Goal: Task Accomplishment & Management: Complete application form

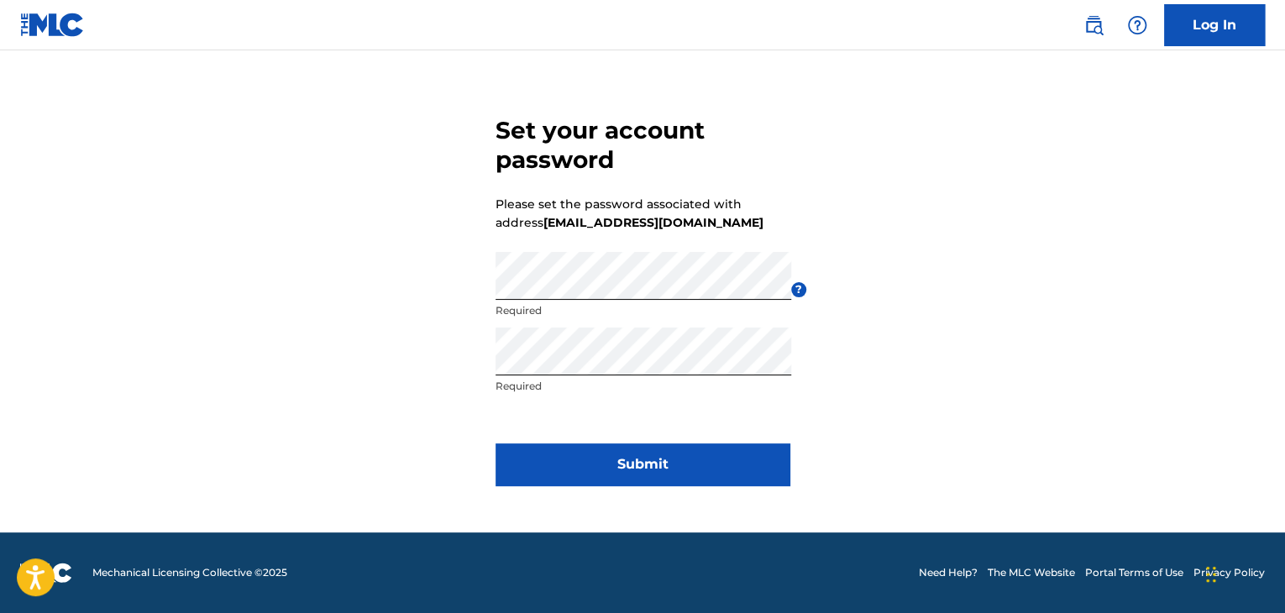
click at [738, 461] on button "Submit" at bounding box center [642, 464] width 294 height 42
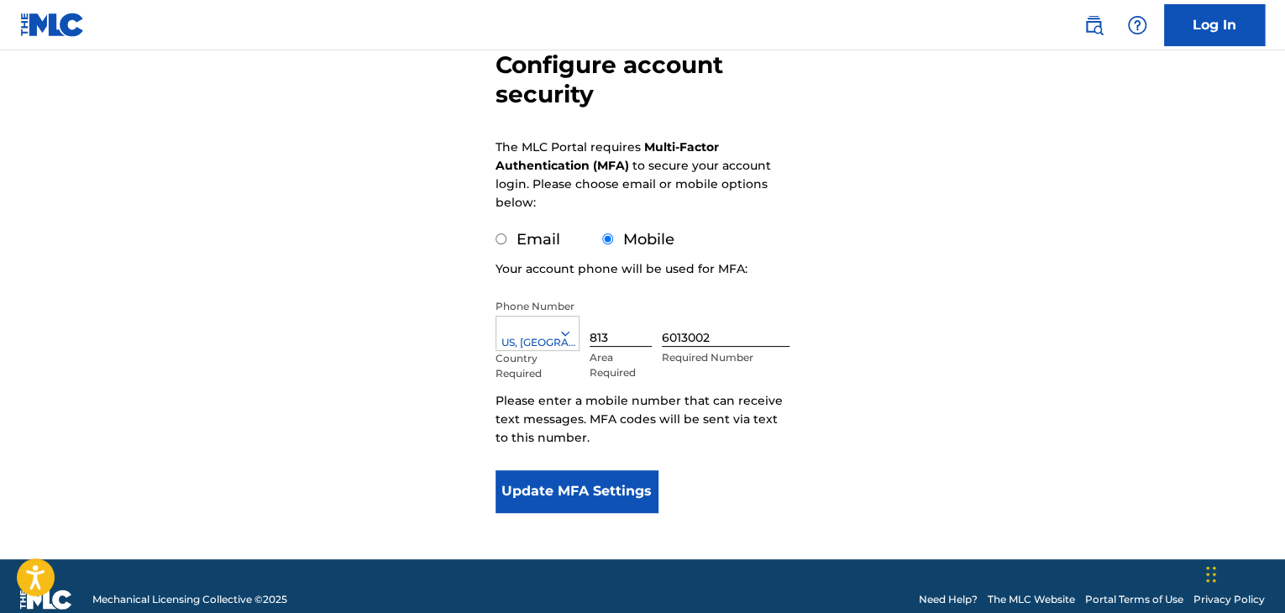
scroll to position [168, 0]
click at [502, 244] on div "Email" at bounding box center [527, 239] width 65 height 23
click at [499, 234] on input "Email" at bounding box center [500, 238] width 11 height 11
radio input "true"
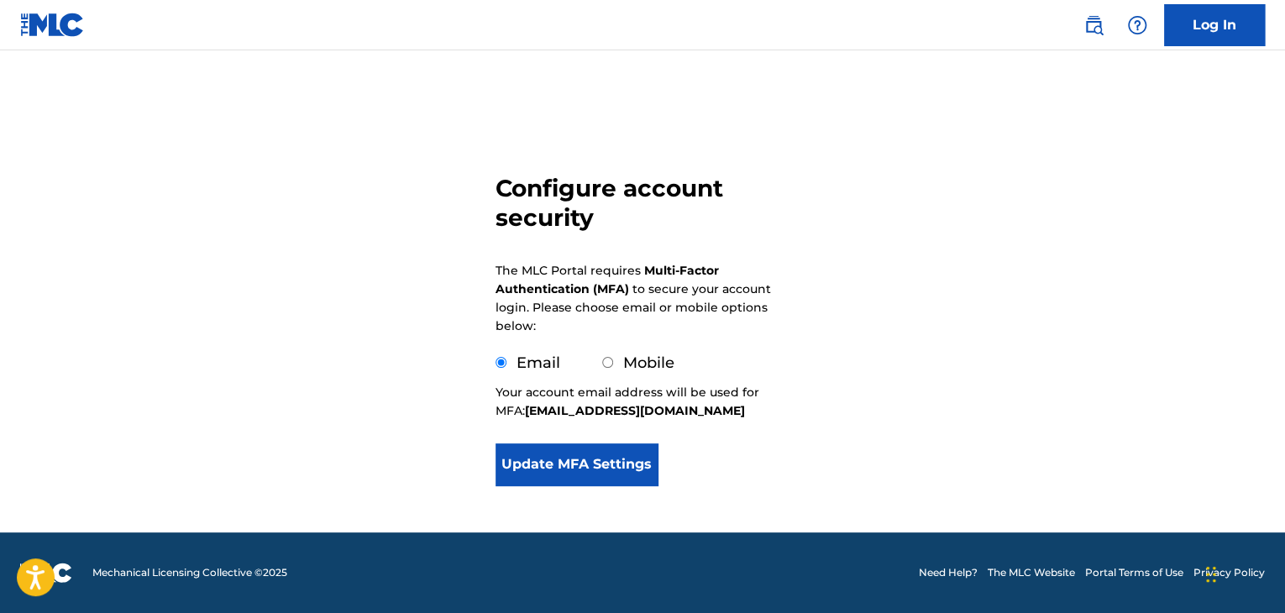
click at [595, 467] on button "Update MFA Settings" at bounding box center [576, 464] width 162 height 42
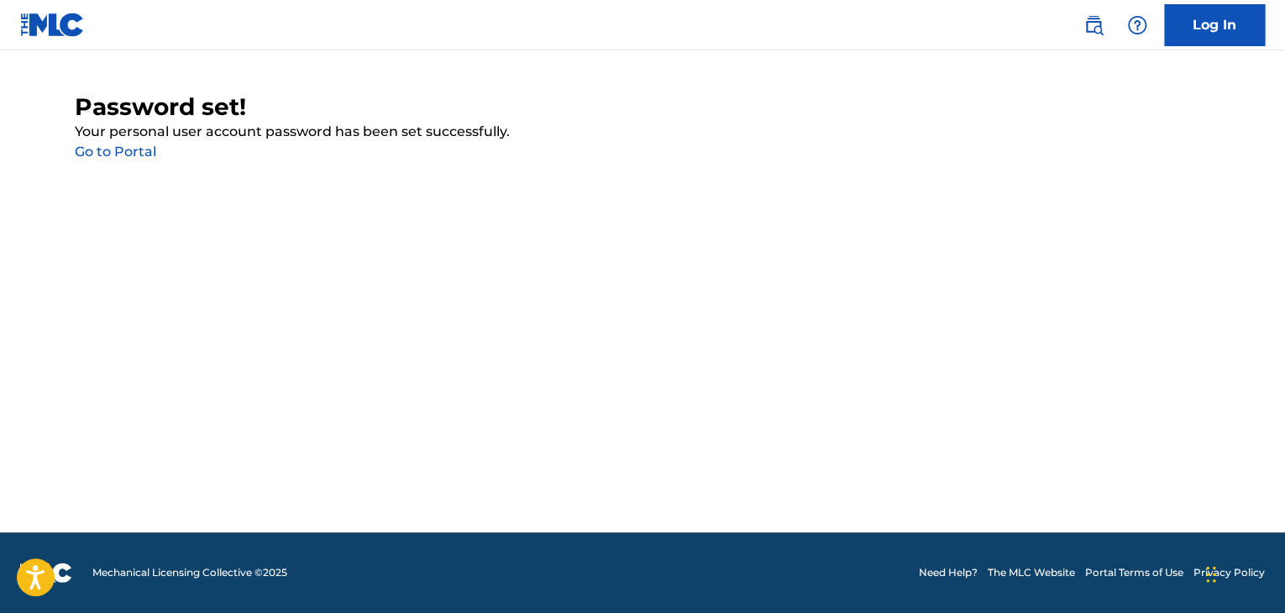
click at [134, 153] on link "Go to Portal" at bounding box center [115, 152] width 81 height 16
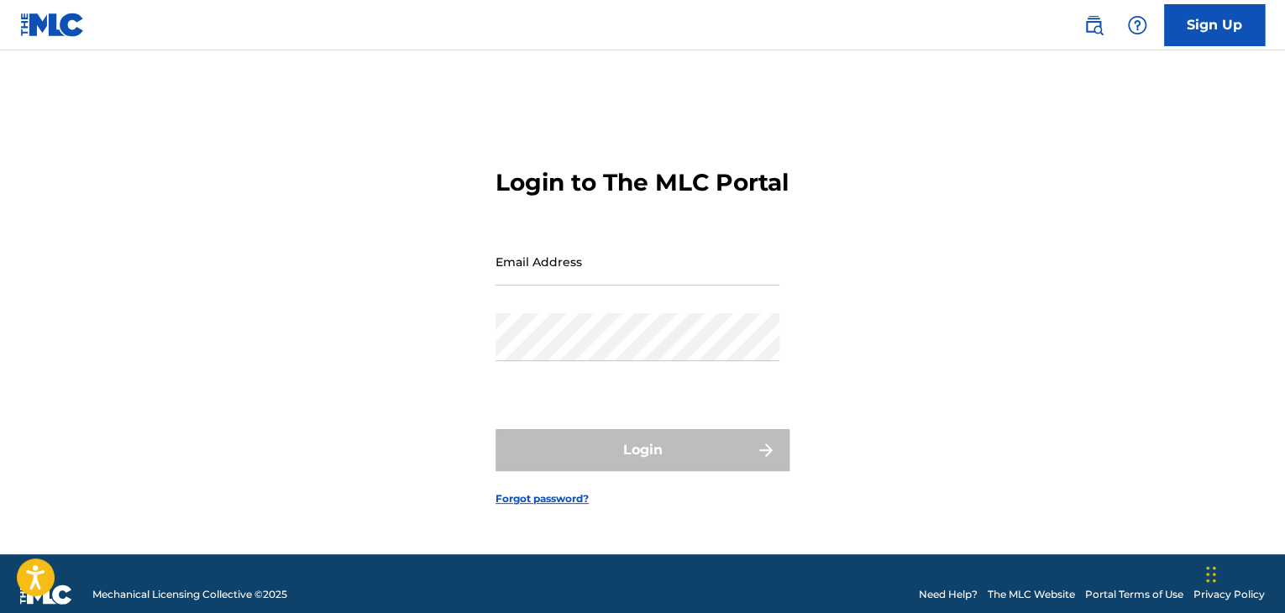
click at [578, 273] on input "Email Address" at bounding box center [637, 262] width 284 height 48
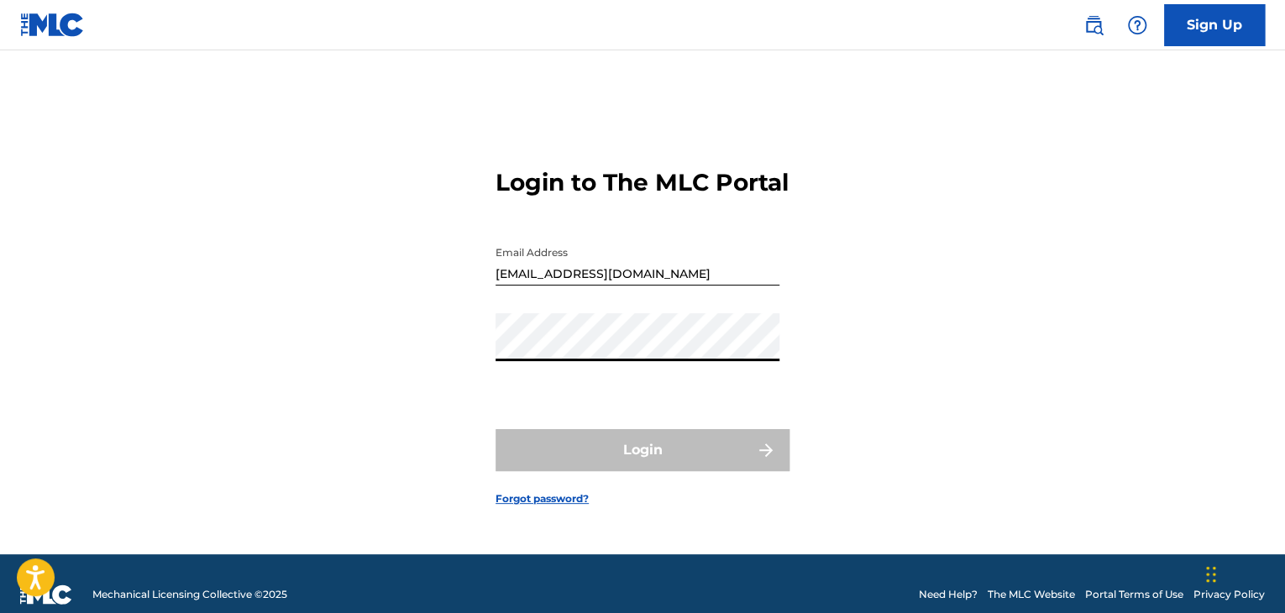
type input "MLC"
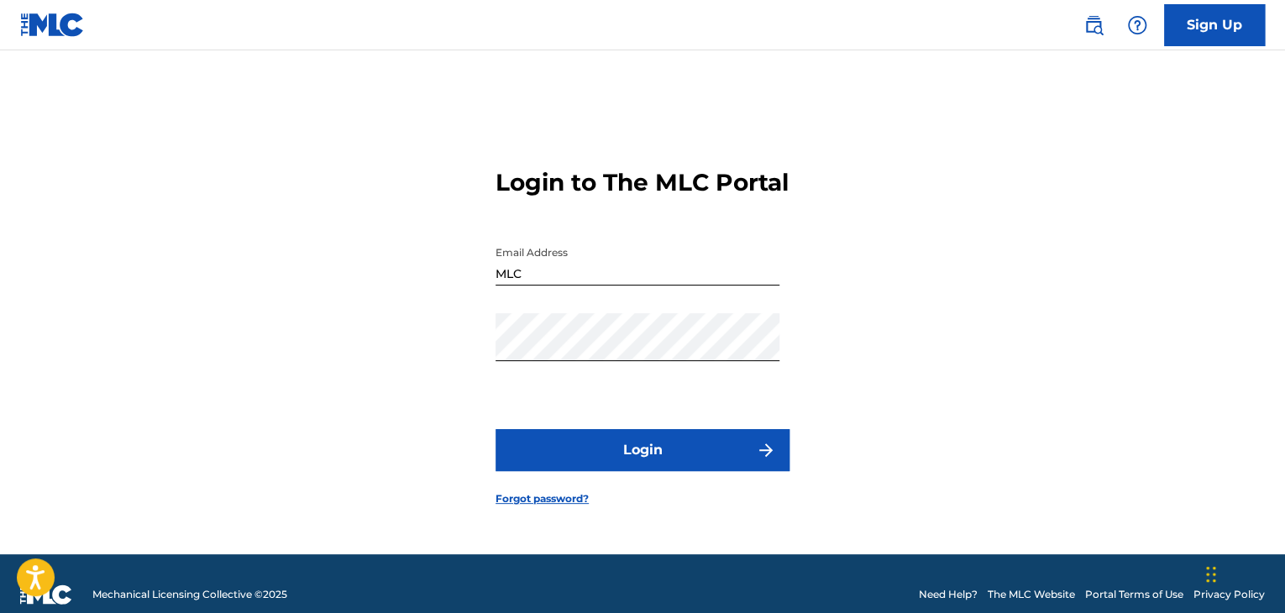
click at [625, 444] on button "Login" at bounding box center [642, 450] width 294 height 42
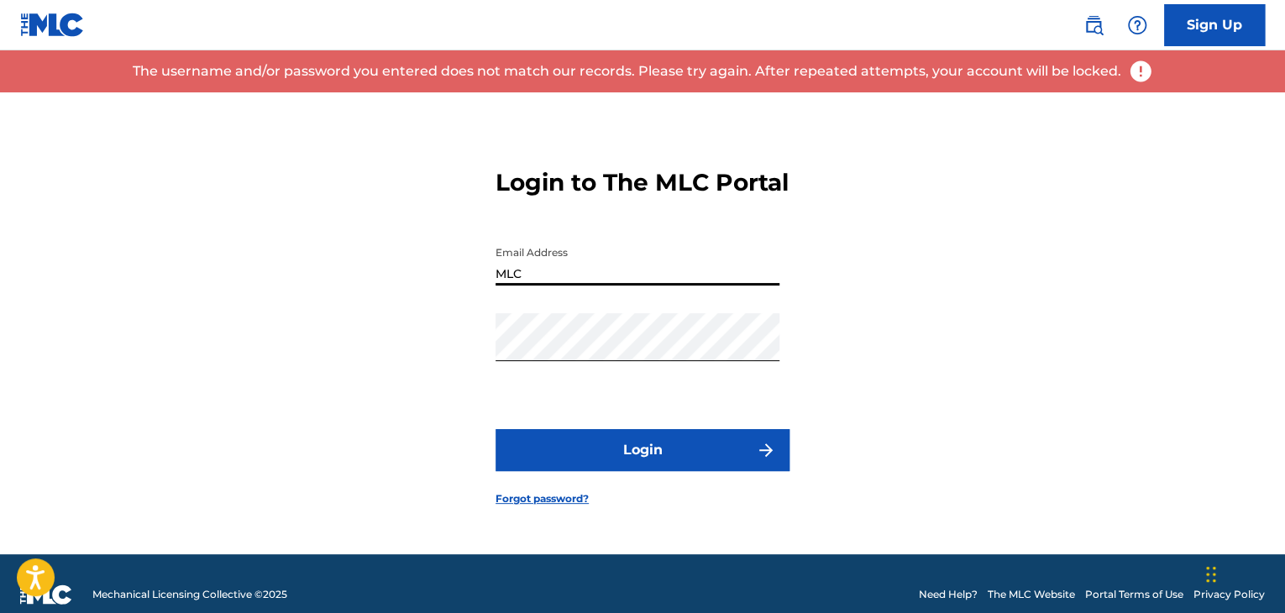
click at [591, 280] on input "MLC" at bounding box center [637, 262] width 284 height 48
drag, startPoint x: 590, startPoint y: 280, endPoint x: 459, endPoint y: 275, distance: 130.3
click at [459, 275] on div "Login to The MLC Portal Email Address MLC Password Login Forgot password?" at bounding box center [643, 323] width 1176 height 462
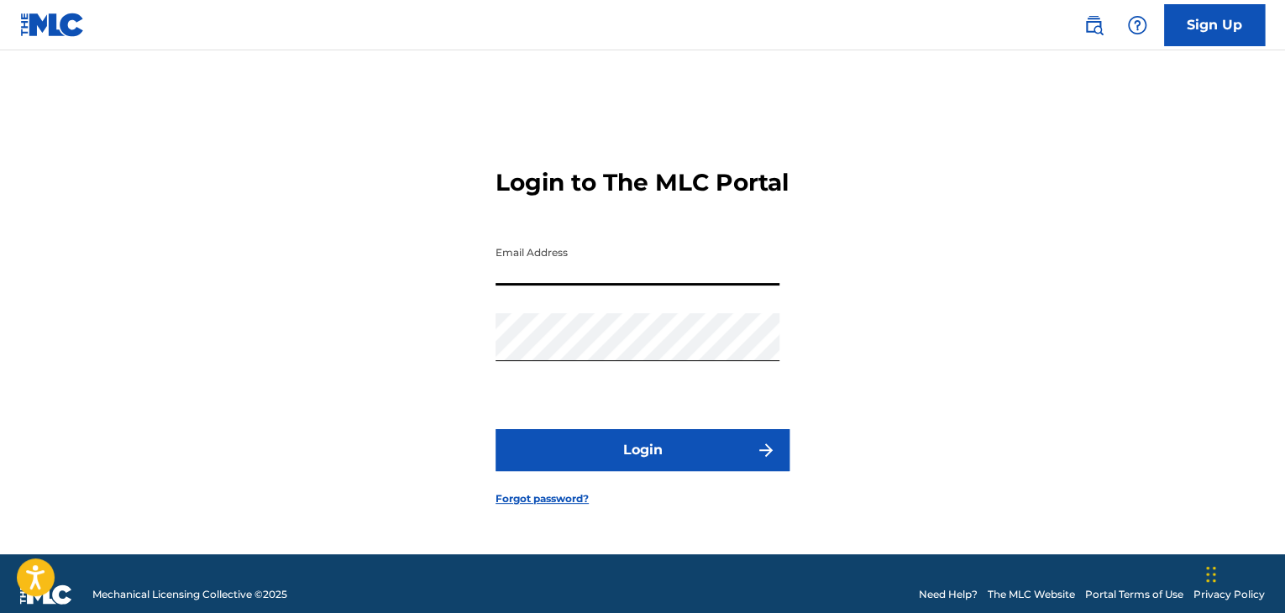
click at [527, 283] on input "Email Address" at bounding box center [637, 262] width 284 height 48
type input "[EMAIL_ADDRESS][DOMAIN_NAME]"
click at [589, 452] on button "Login" at bounding box center [642, 450] width 294 height 42
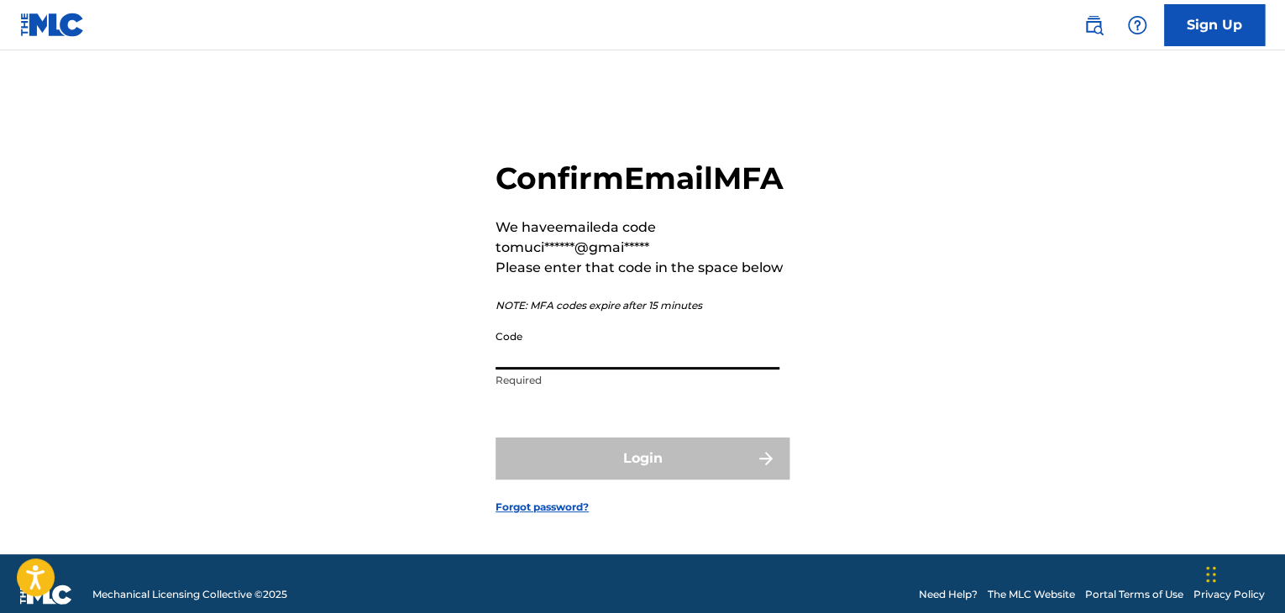
paste input "894660"
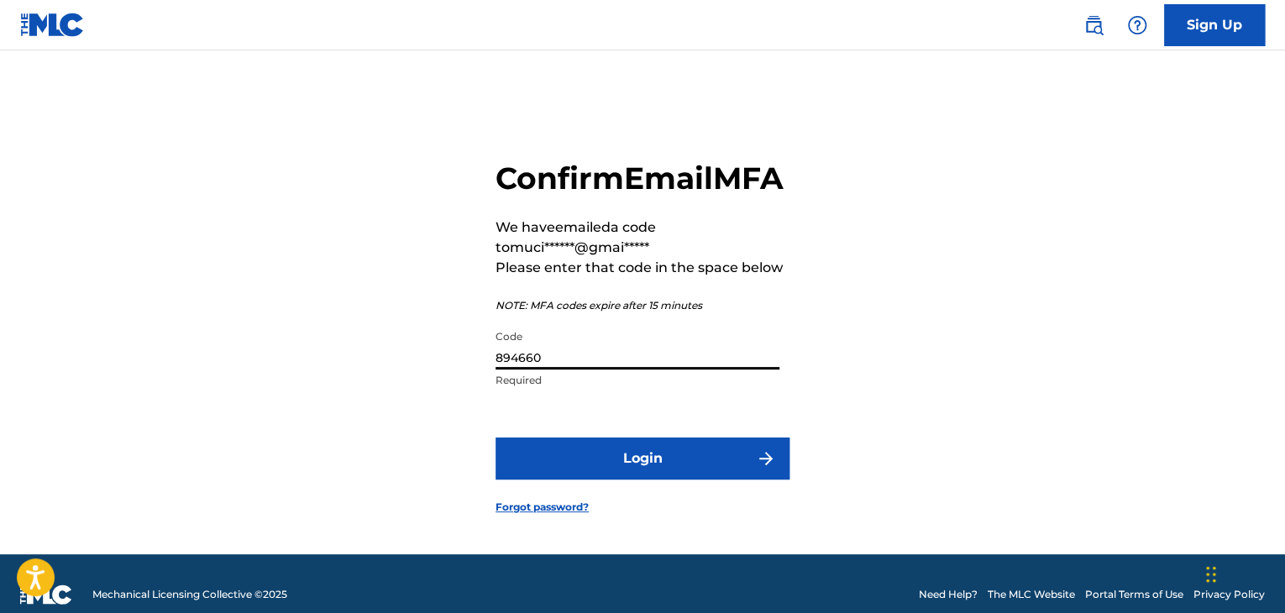
type input "894660"
click at [652, 480] on button "Login" at bounding box center [642, 459] width 294 height 42
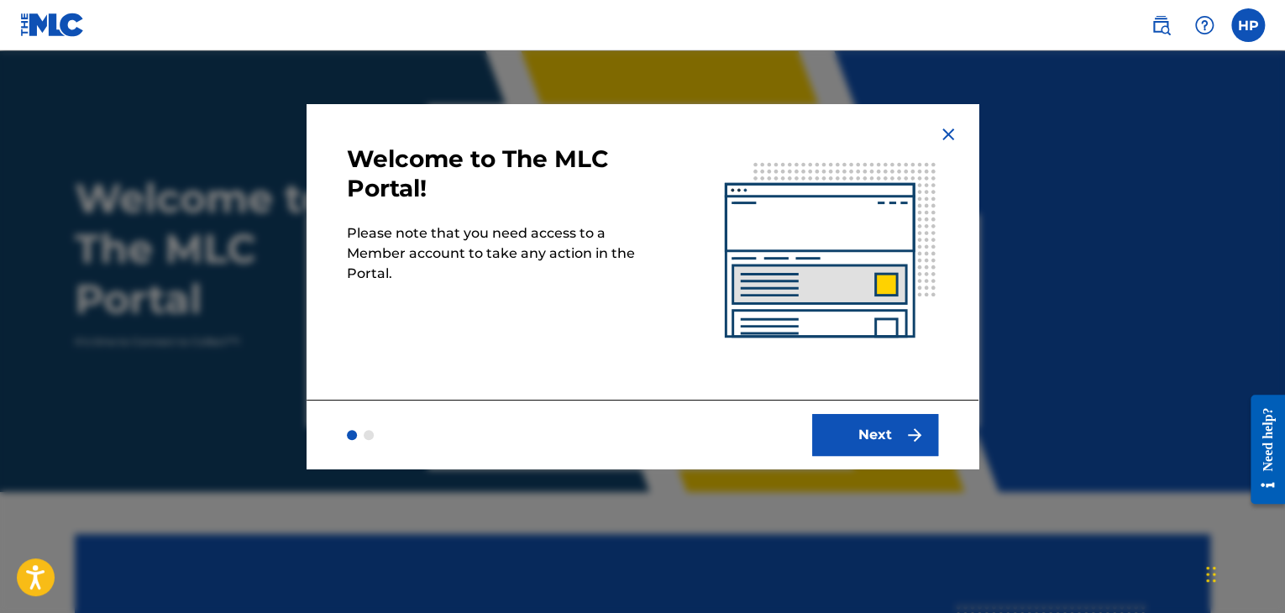
click at [904, 437] on button "Next" at bounding box center [875, 435] width 126 height 42
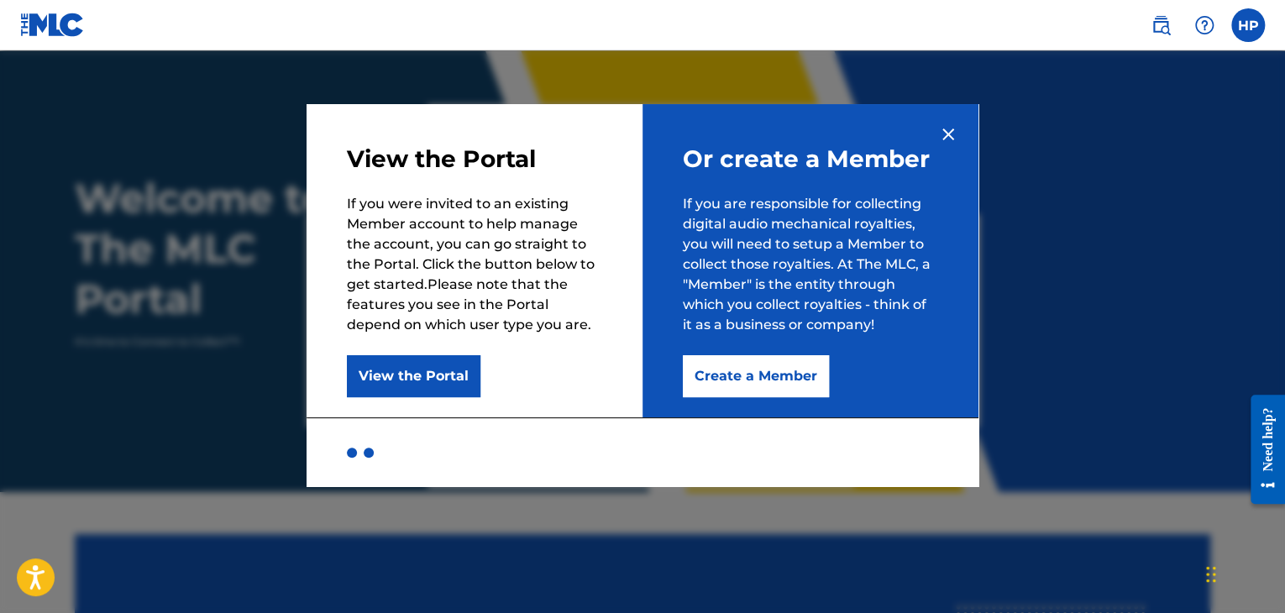
click at [451, 380] on button "View the Portal" at bounding box center [414, 376] width 134 height 42
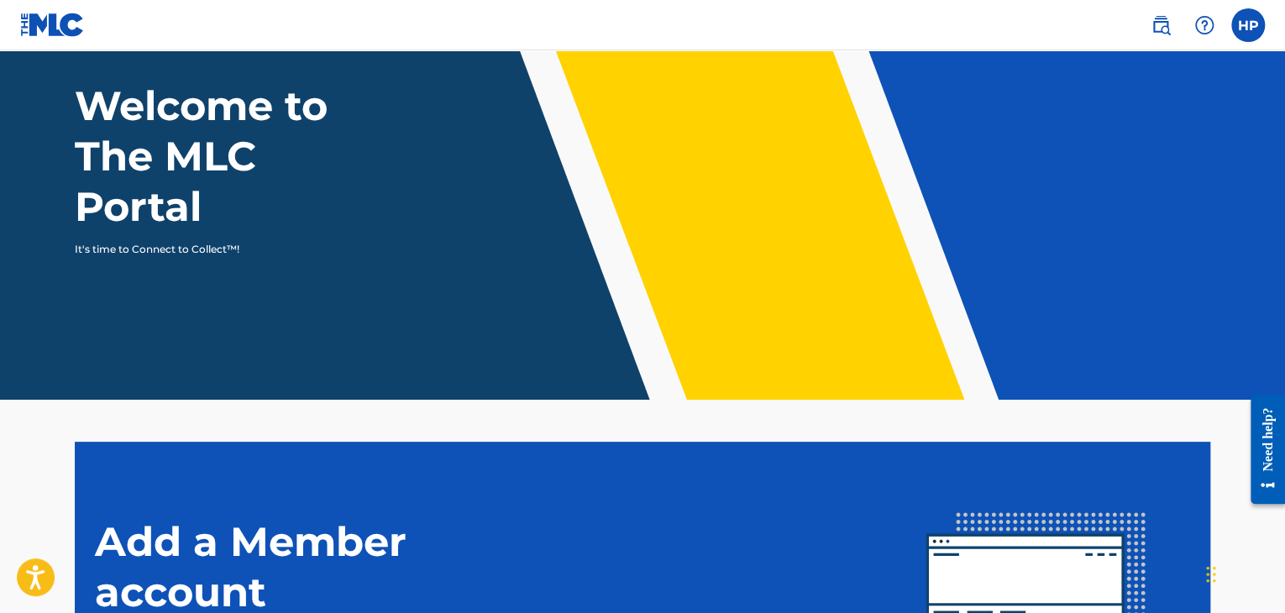
scroll to position [349, 0]
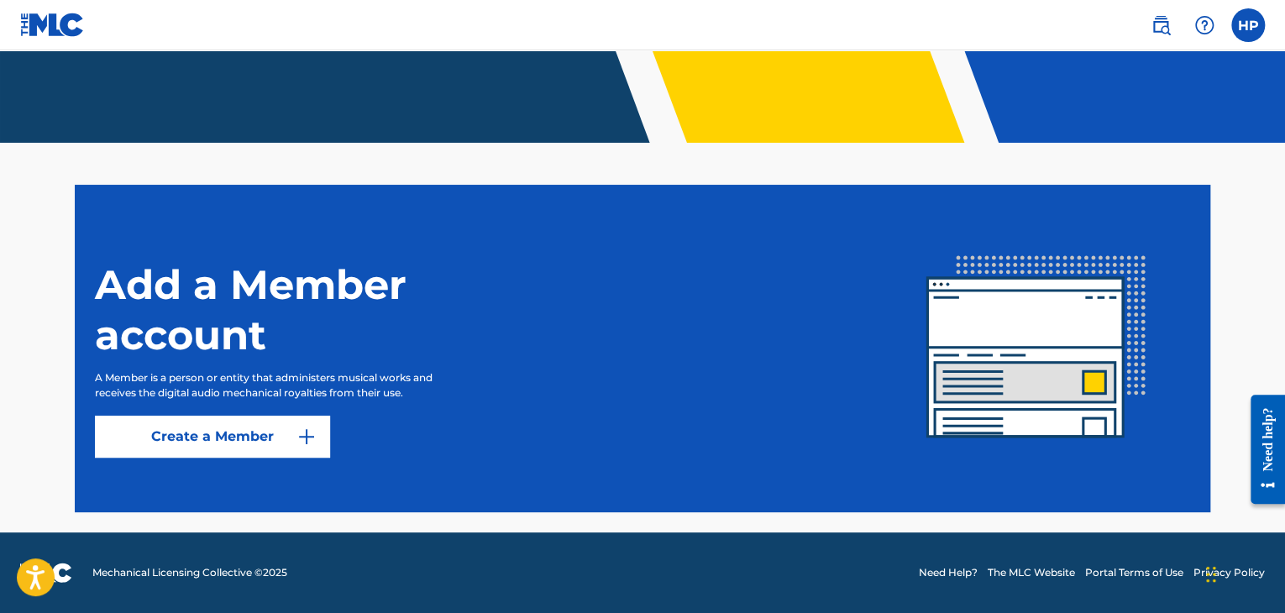
click at [312, 435] on img at bounding box center [306, 437] width 20 height 20
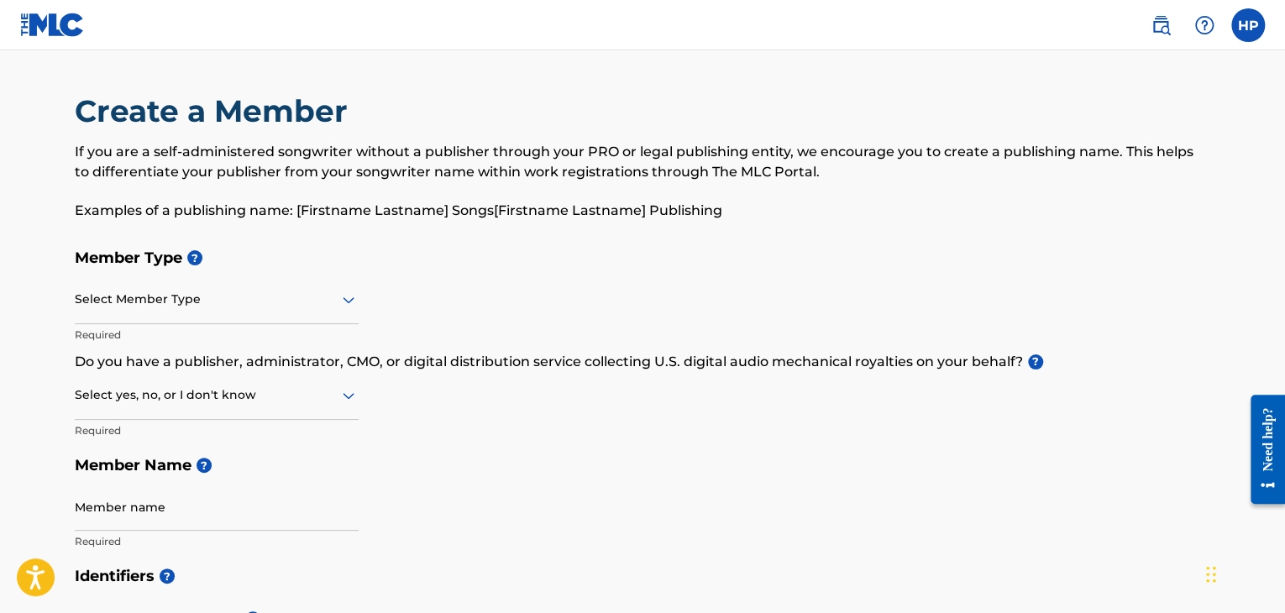
click at [252, 305] on div at bounding box center [217, 299] width 284 height 21
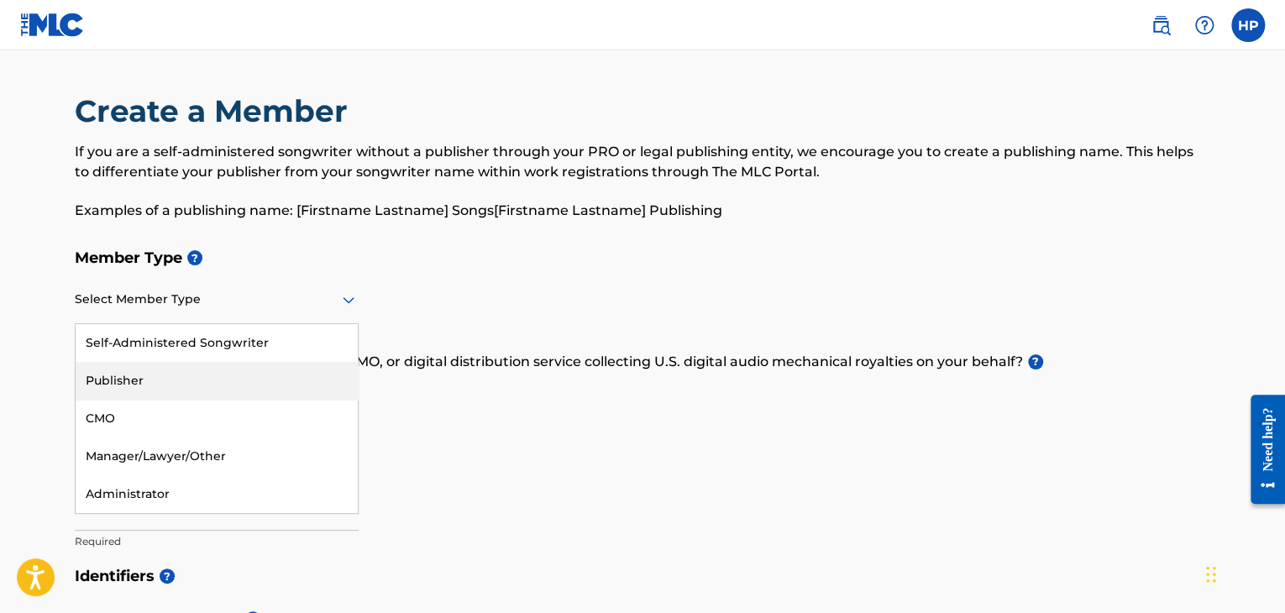
click at [244, 376] on div "Publisher" at bounding box center [217, 381] width 282 height 38
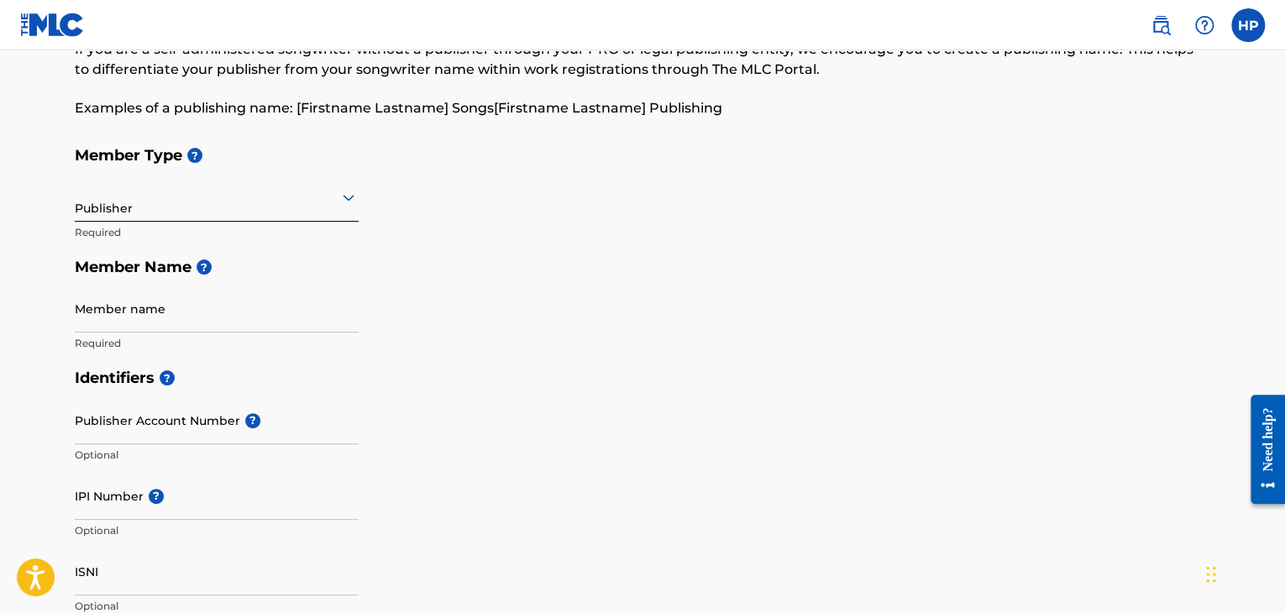
scroll to position [101, 0]
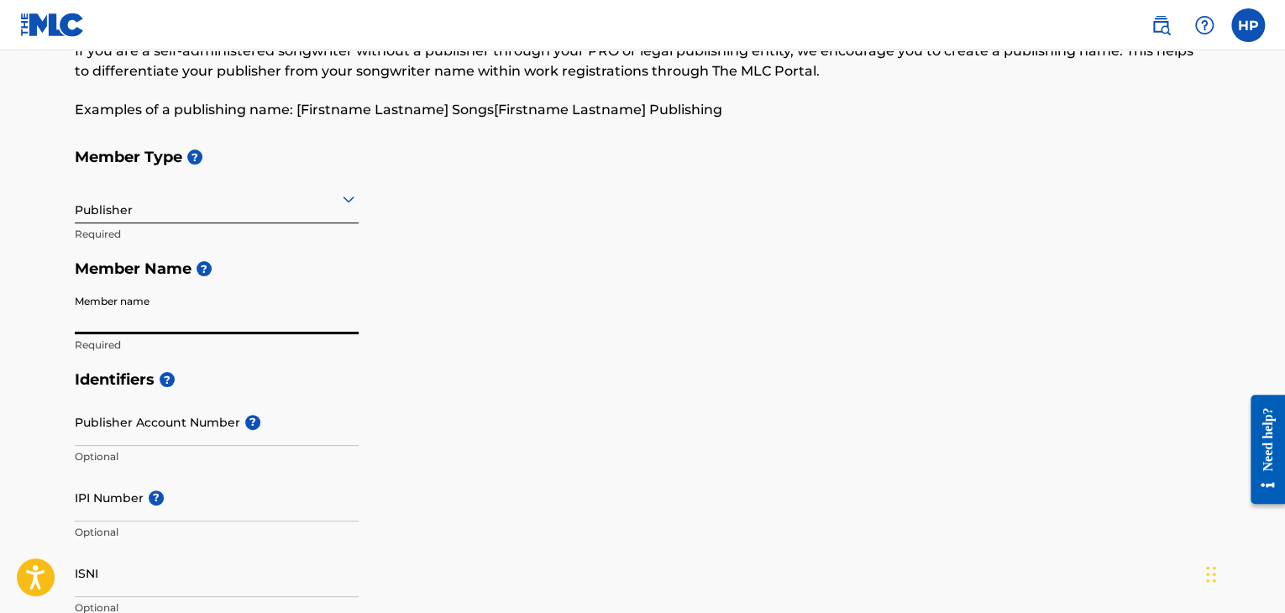
click at [228, 320] on input "Member name" at bounding box center [217, 310] width 284 height 48
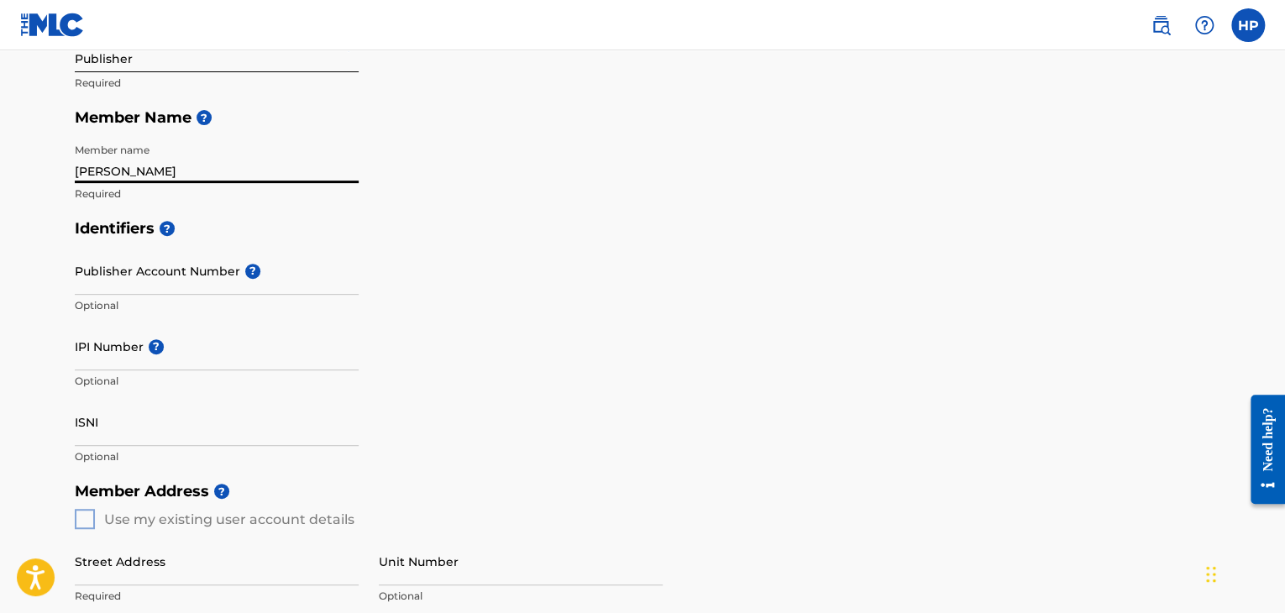
scroll to position [268, 0]
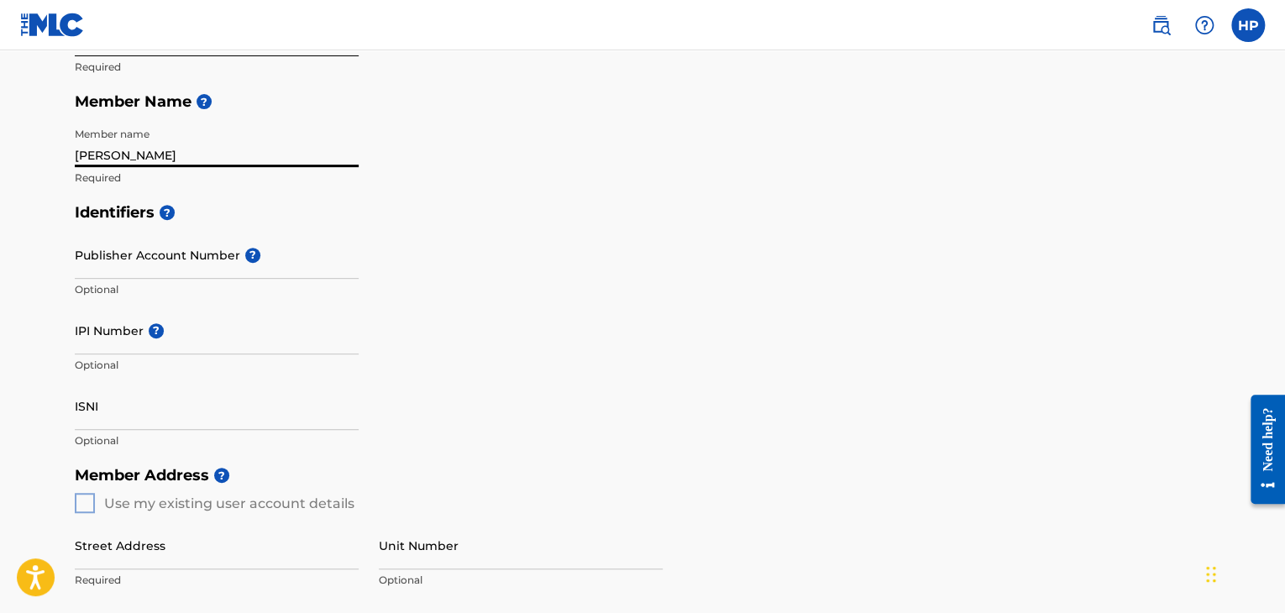
type input "[PERSON_NAME]"
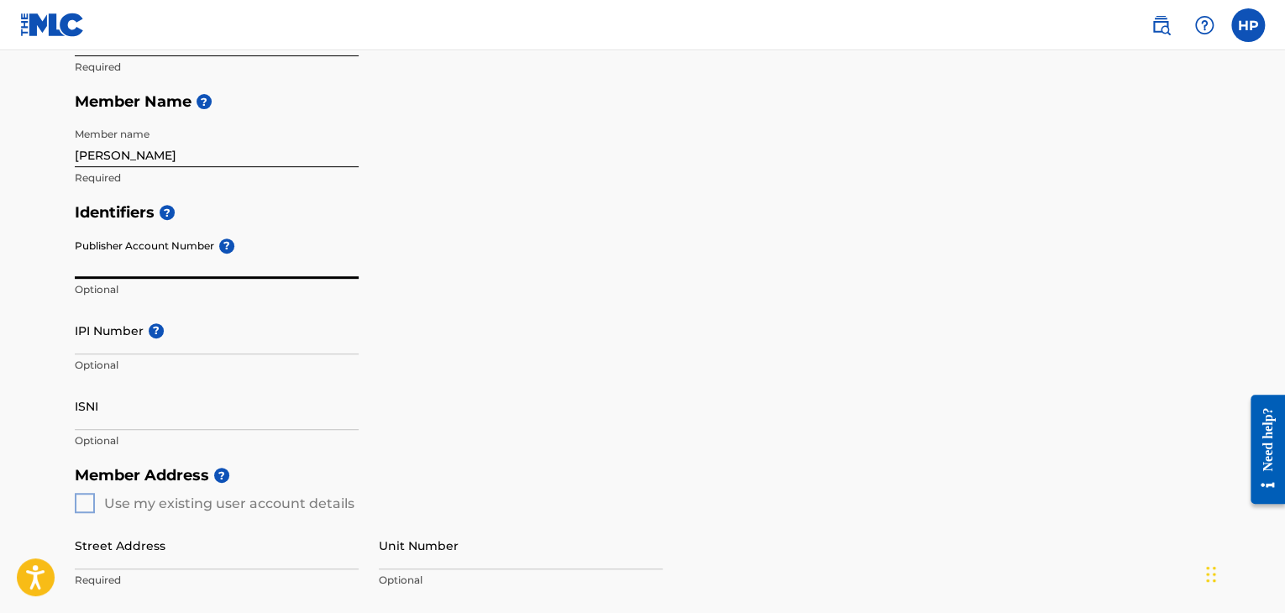
click at [181, 264] on input "Publisher Account Number ?" at bounding box center [217, 255] width 284 height 48
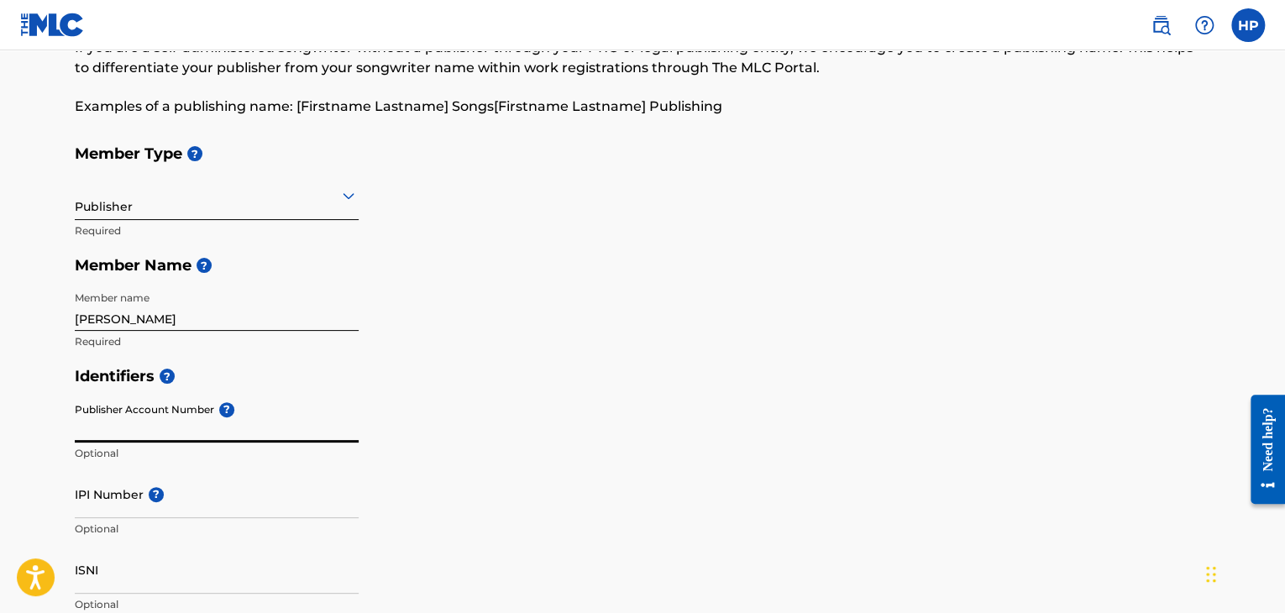
scroll to position [101, 0]
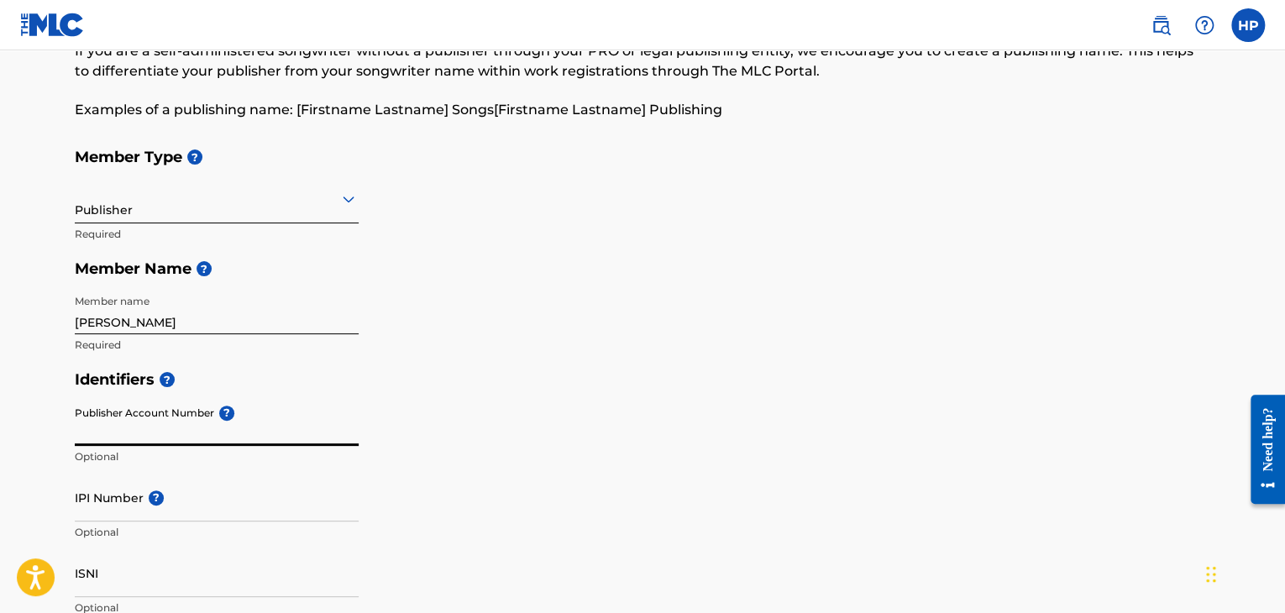
click at [178, 186] on div "Publisher" at bounding box center [217, 200] width 284 height 48
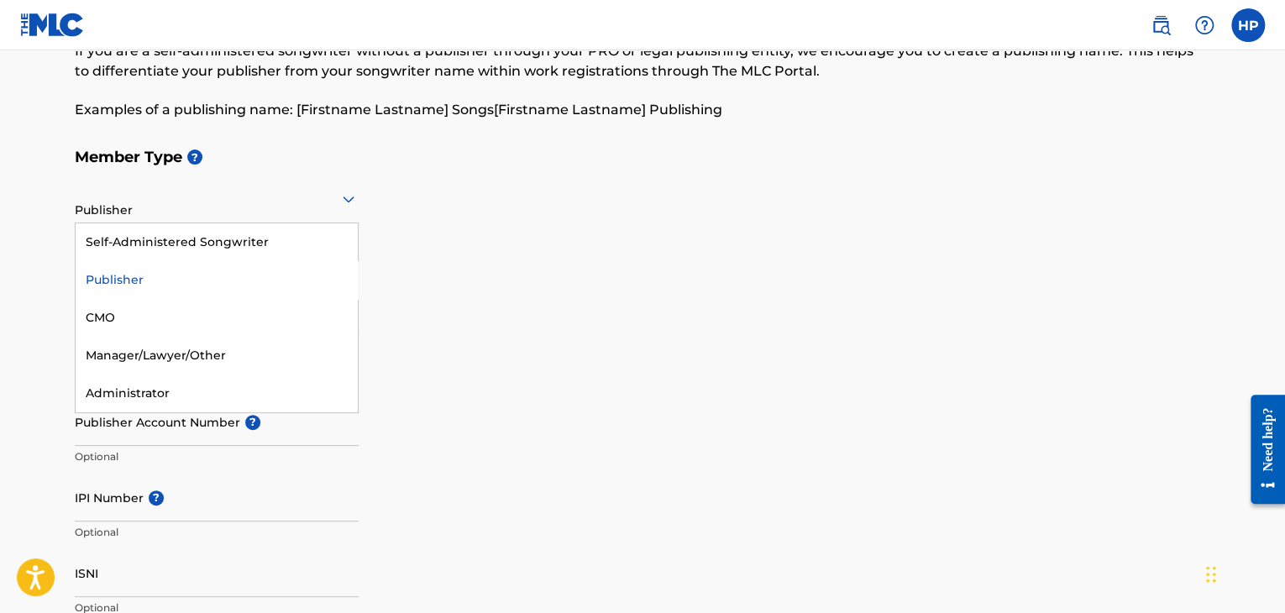
click at [176, 274] on div "Publisher" at bounding box center [217, 280] width 282 height 38
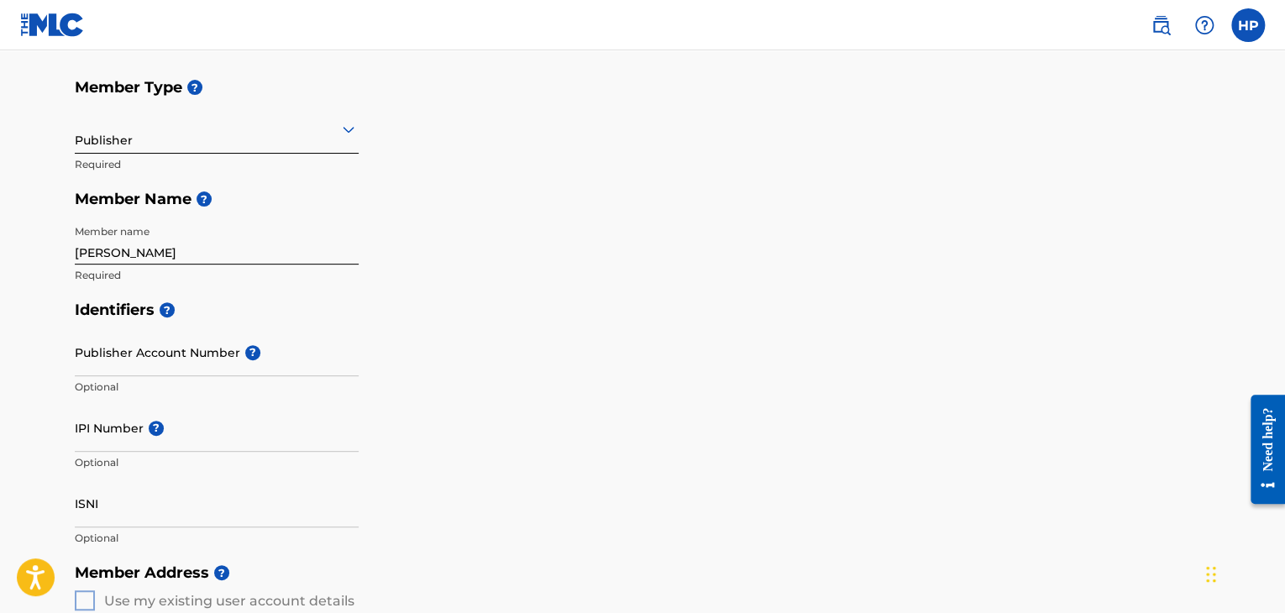
scroll to position [184, 0]
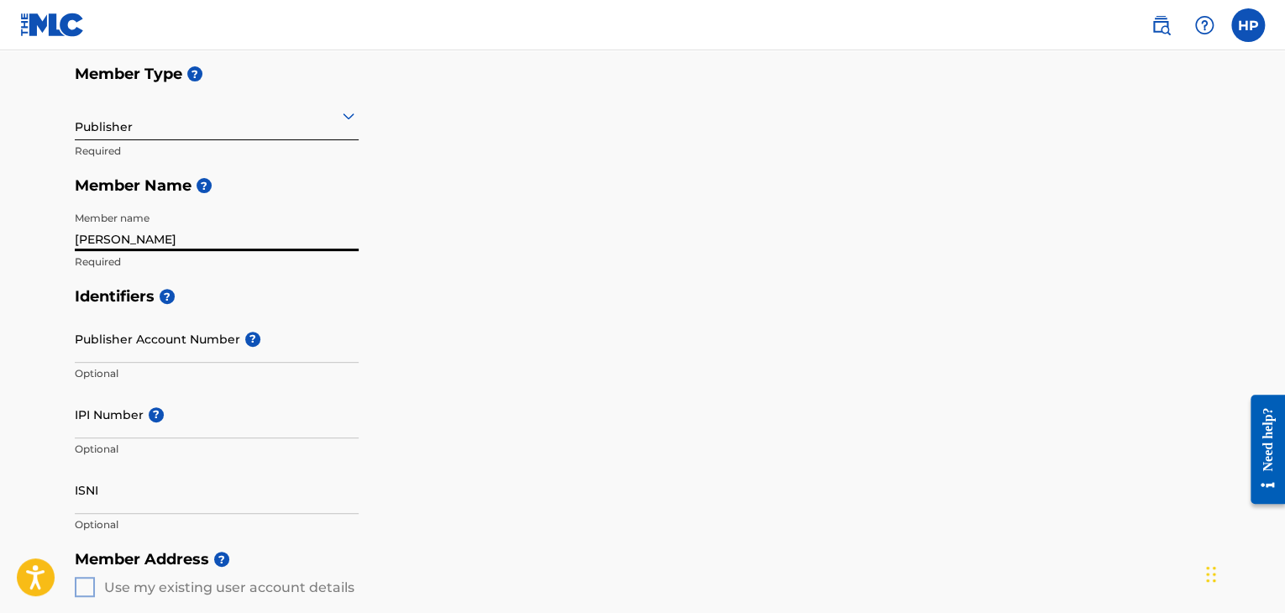
drag, startPoint x: 186, startPoint y: 234, endPoint x: 60, endPoint y: 237, distance: 126.0
click at [60, 237] on div "Create a Member If you are a self-administered songwriter without a publisher t…" at bounding box center [643, 530] width 1176 height 1245
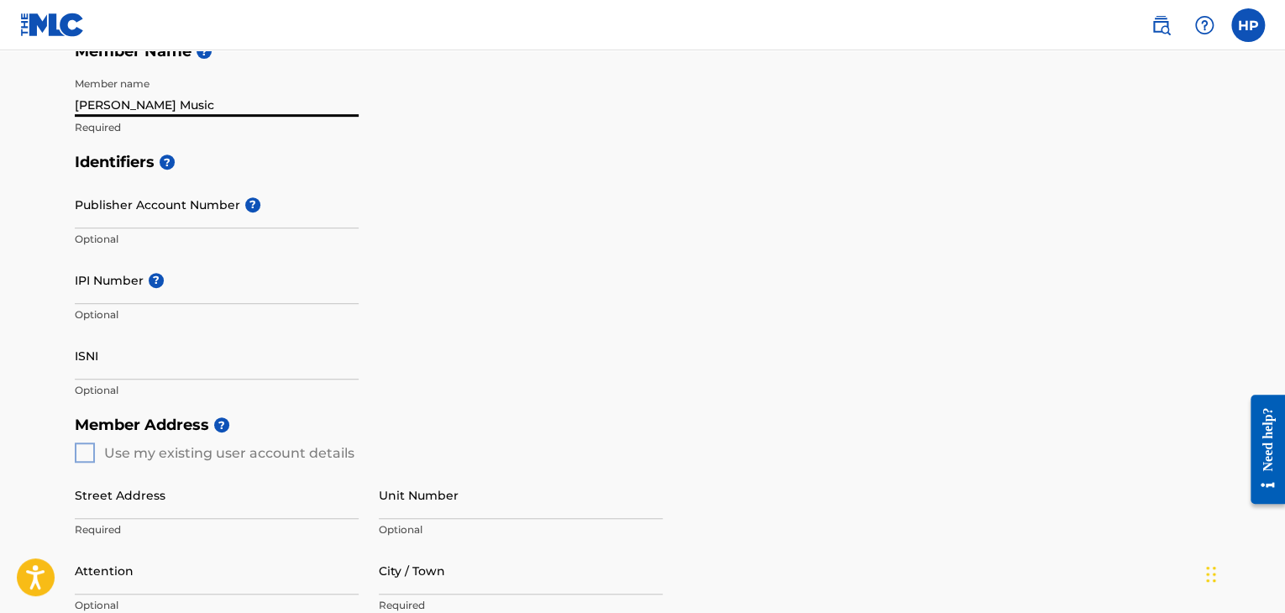
scroll to position [352, 0]
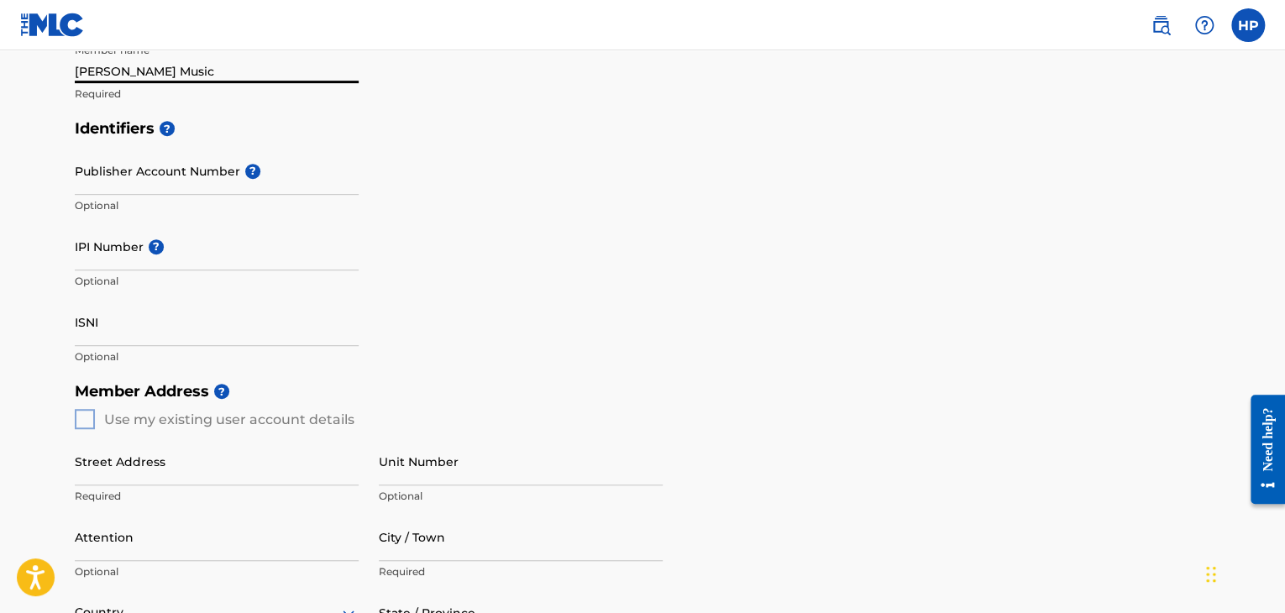
type input "[PERSON_NAME] Music"
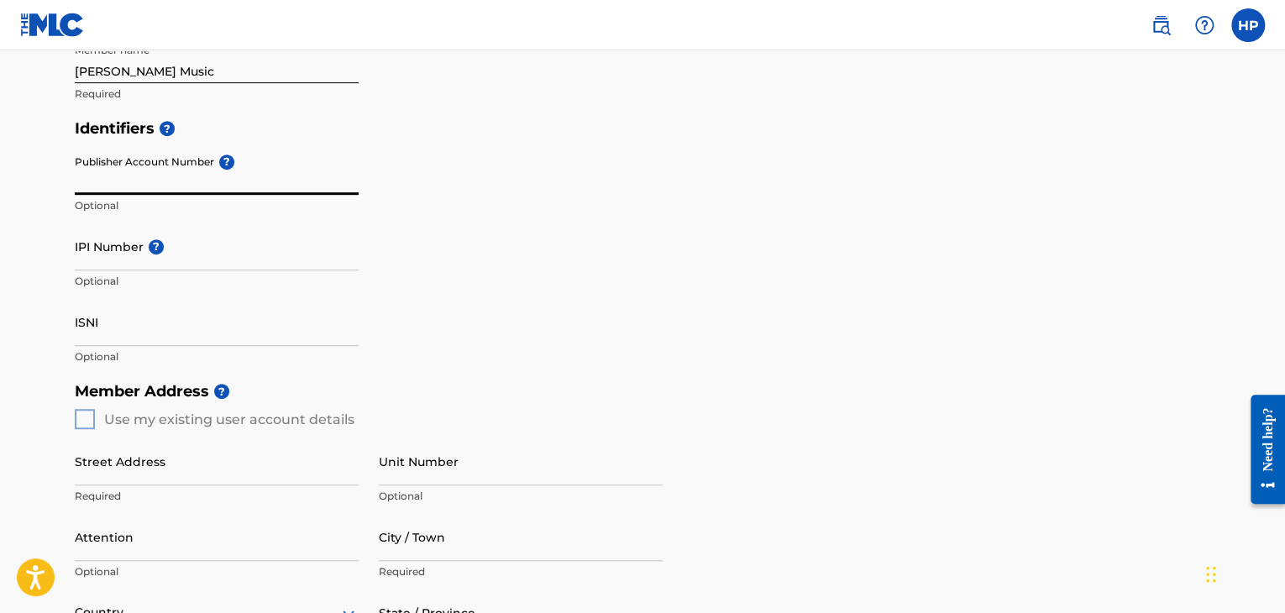
click at [191, 172] on input "Publisher Account Number ?" at bounding box center [217, 171] width 284 height 48
click at [181, 257] on input "IPI Number ?" at bounding box center [217, 247] width 284 height 48
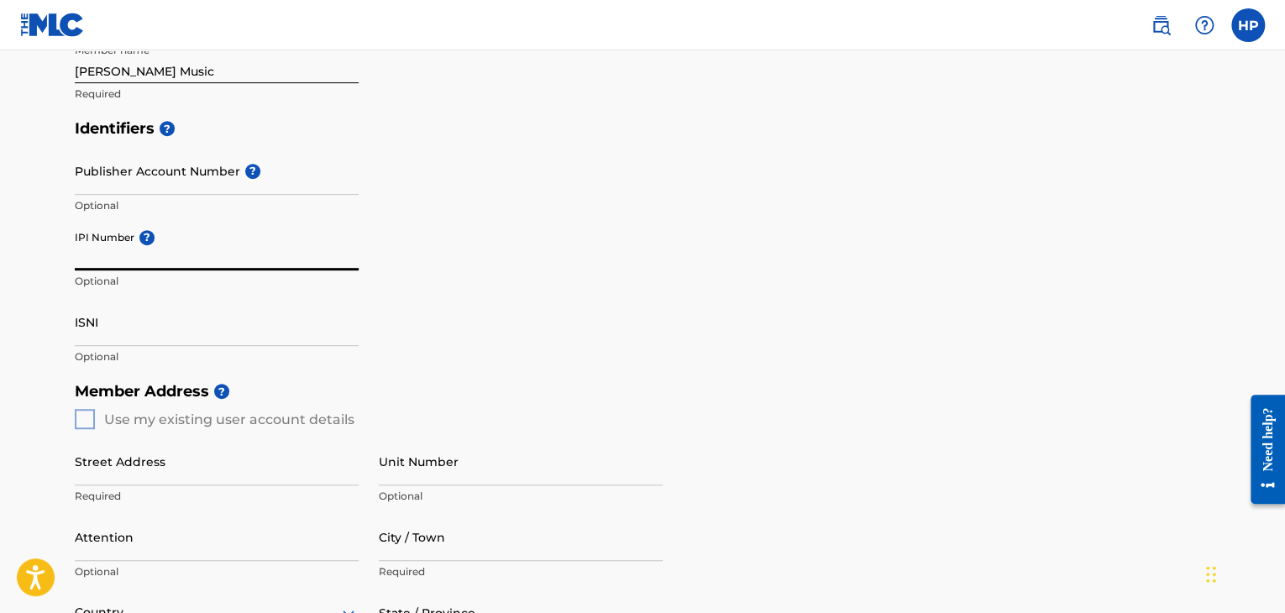
paste input "434725949"
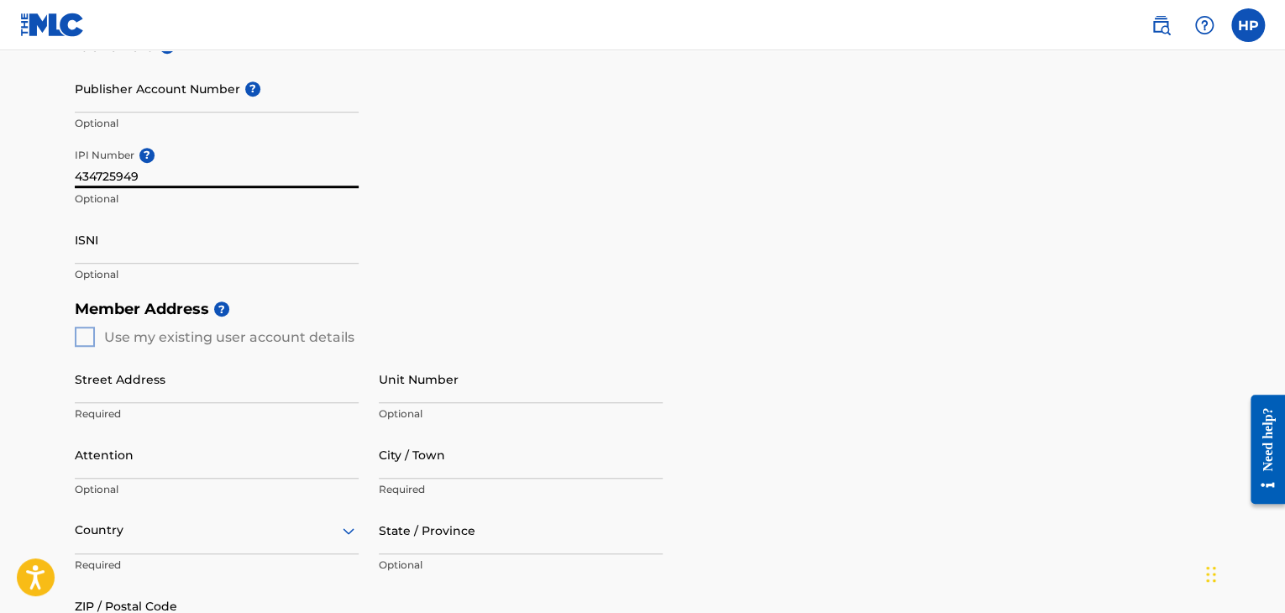
scroll to position [435, 0]
type input "434725949"
click at [87, 337] on div "Member Address ? Use my existing user account details Street Address Required U…" at bounding box center [642, 483] width 1135 height 384
click at [121, 390] on input "Street Address" at bounding box center [217, 378] width 284 height 48
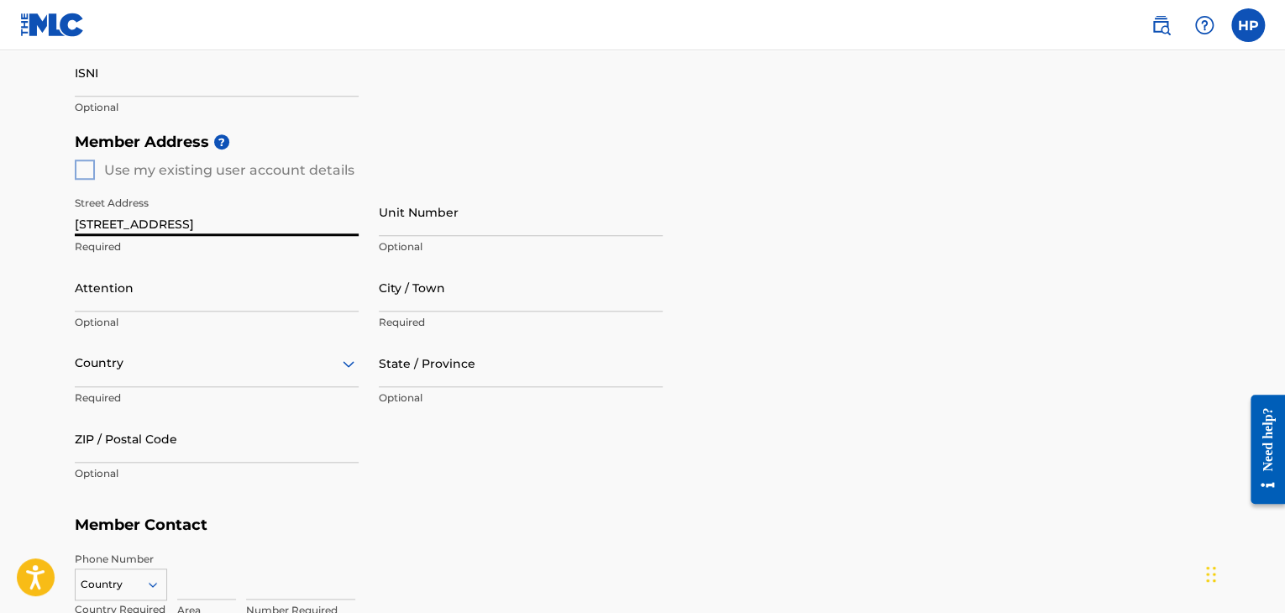
scroll to position [601, 0]
type input "[STREET_ADDRESS]"
click at [138, 296] on input "Attention" at bounding box center [217, 288] width 284 height 48
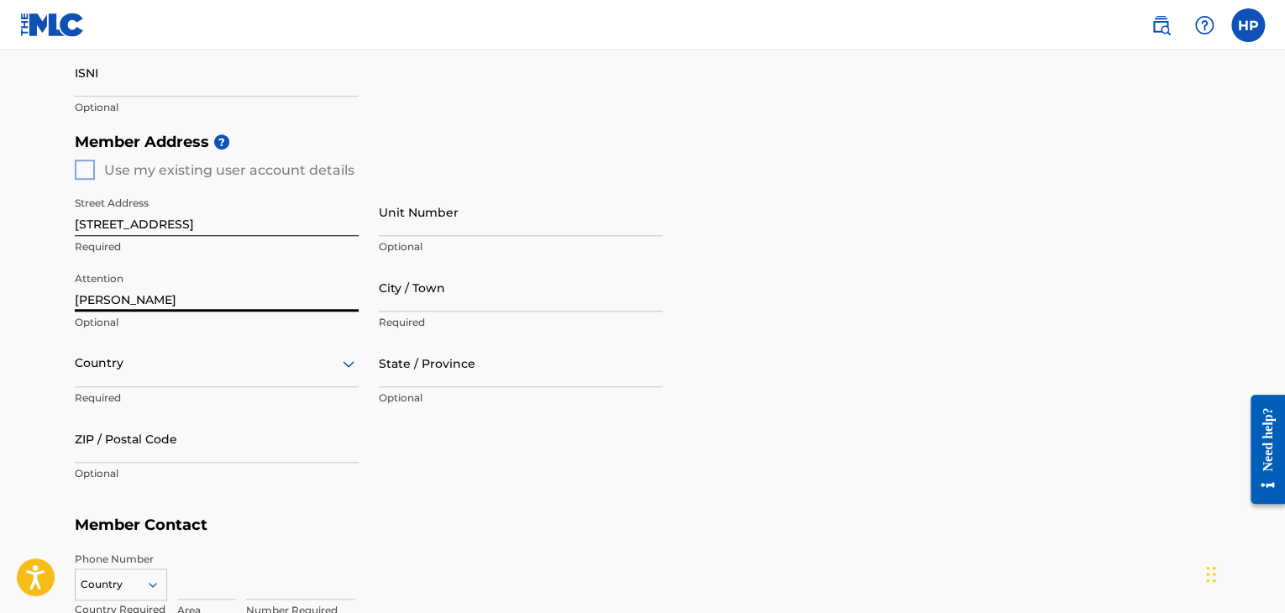
type input "[PERSON_NAME]"
click at [410, 281] on input "City / Town" at bounding box center [521, 288] width 284 height 48
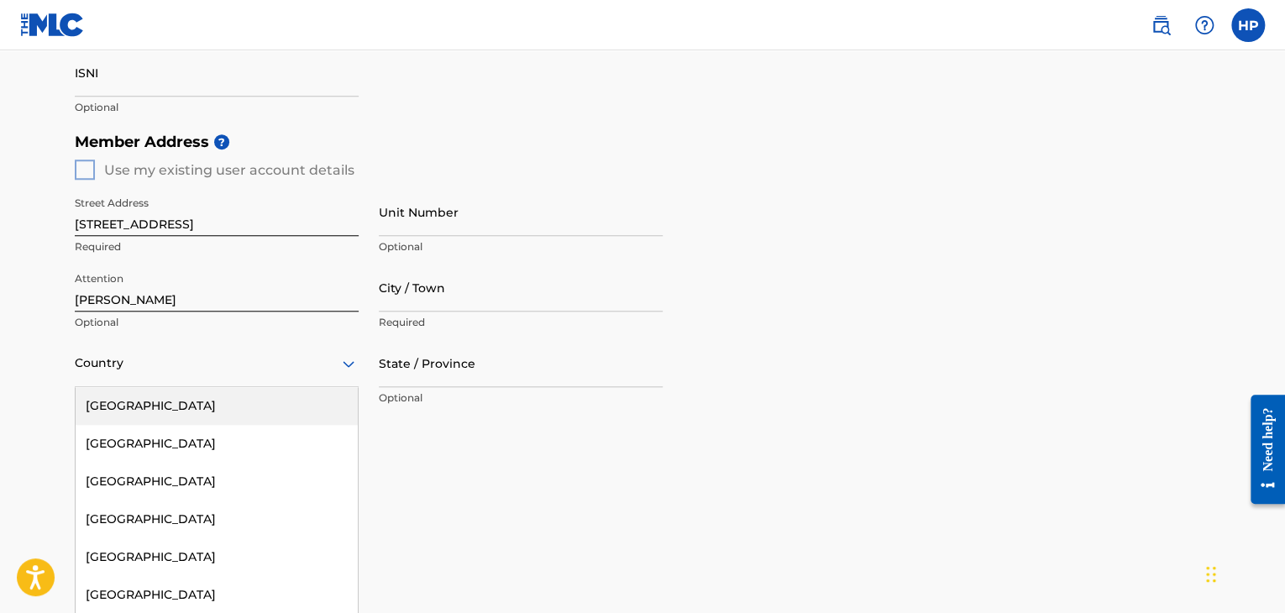
scroll to position [628, 0]
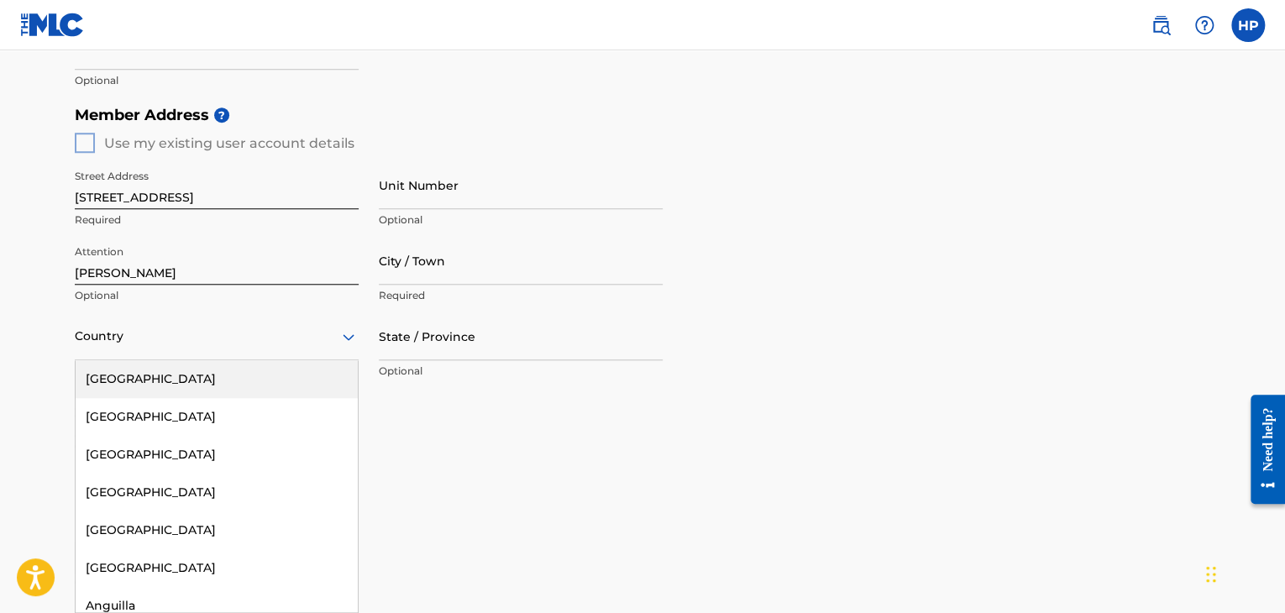
click at [255, 360] on div "223 results available. Use Up and Down to choose options, press Enter to select…" at bounding box center [217, 336] width 284 height 48
click at [252, 378] on div "[GEOGRAPHIC_DATA]" at bounding box center [217, 379] width 282 height 38
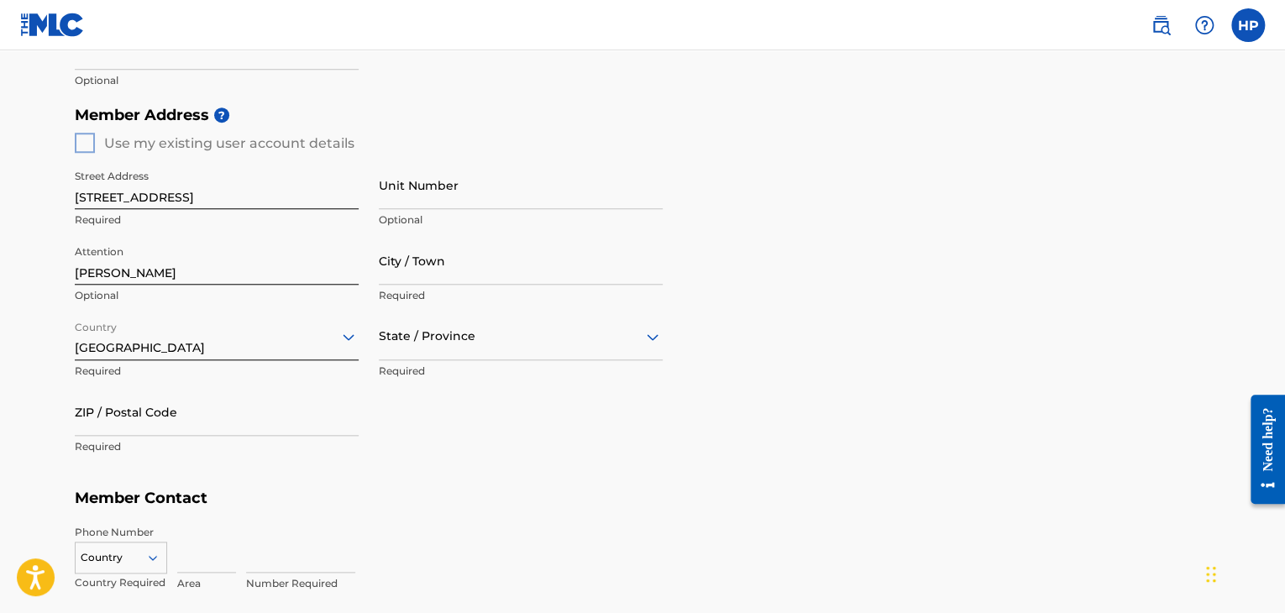
click at [400, 340] on div at bounding box center [521, 336] width 284 height 21
click at [468, 430] on div "[US_STATE]" at bounding box center [521, 421] width 282 height 38
click at [207, 412] on input "ZIP / Postal Code" at bounding box center [217, 412] width 284 height 48
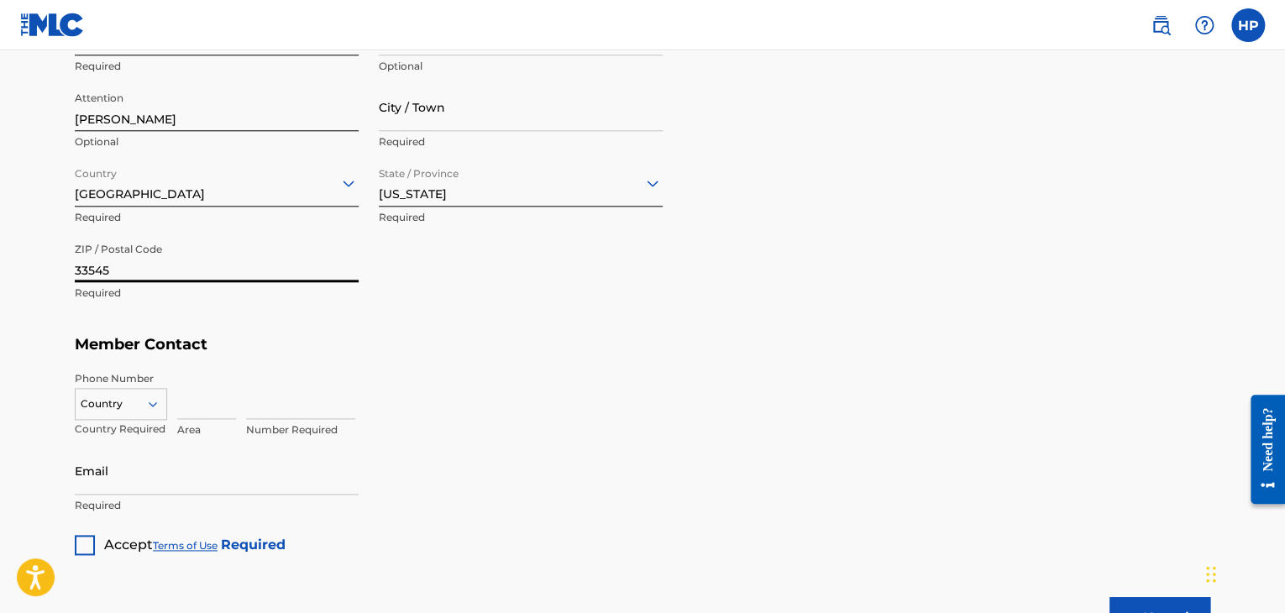
scroll to position [795, 0]
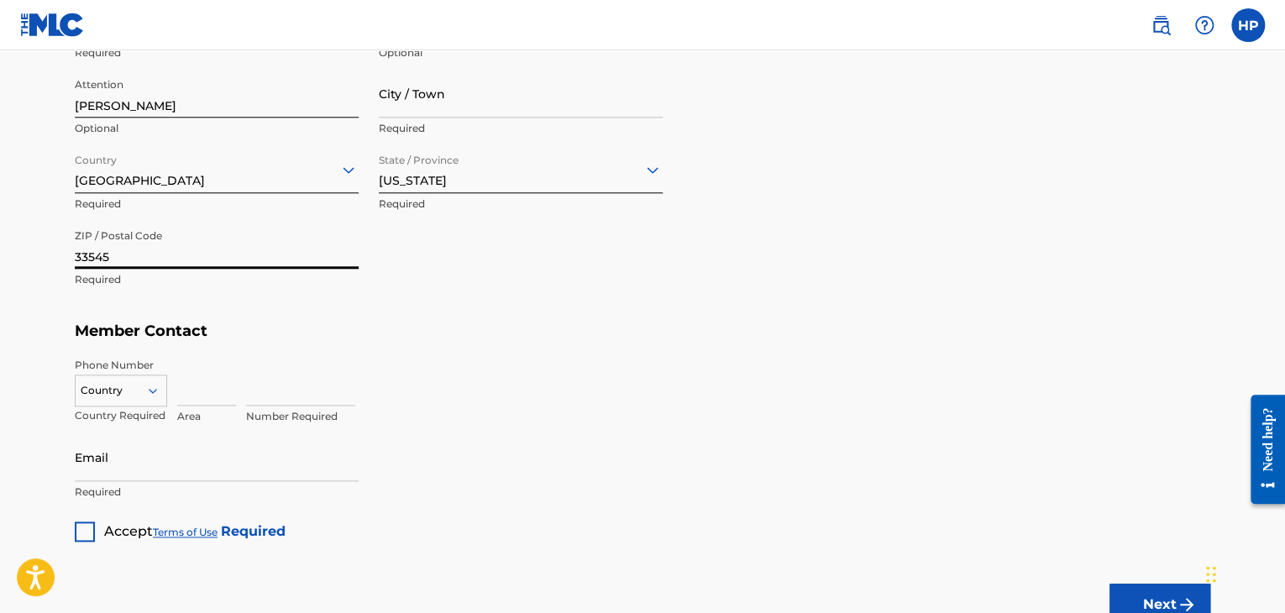
type input "33545"
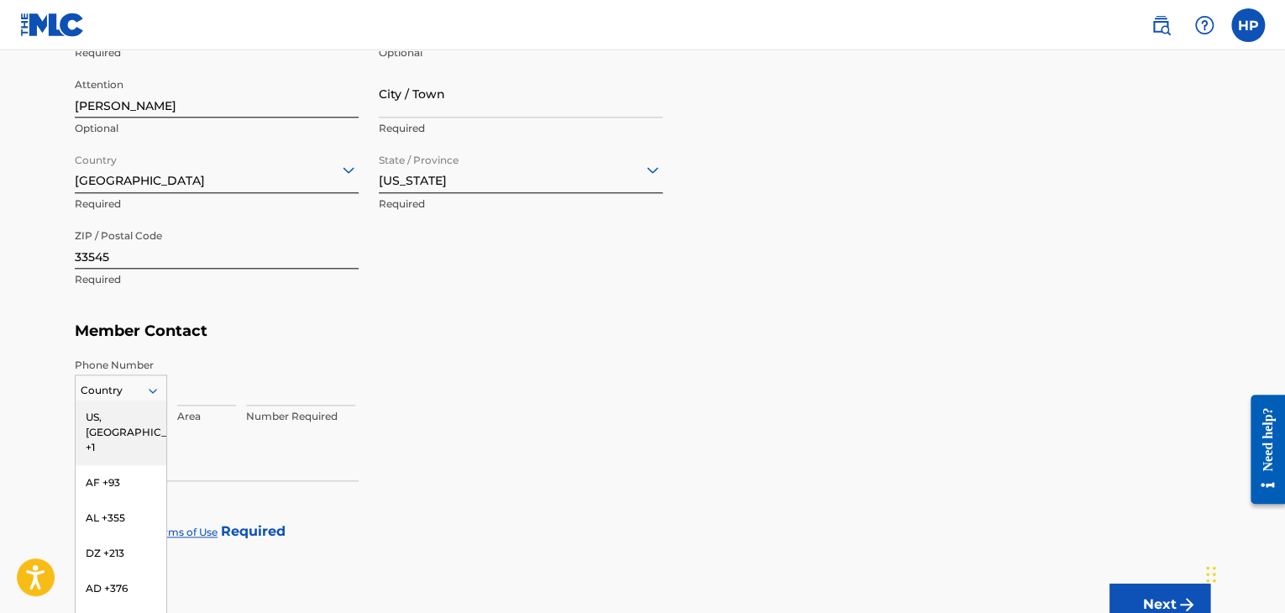
scroll to position [834, 0]
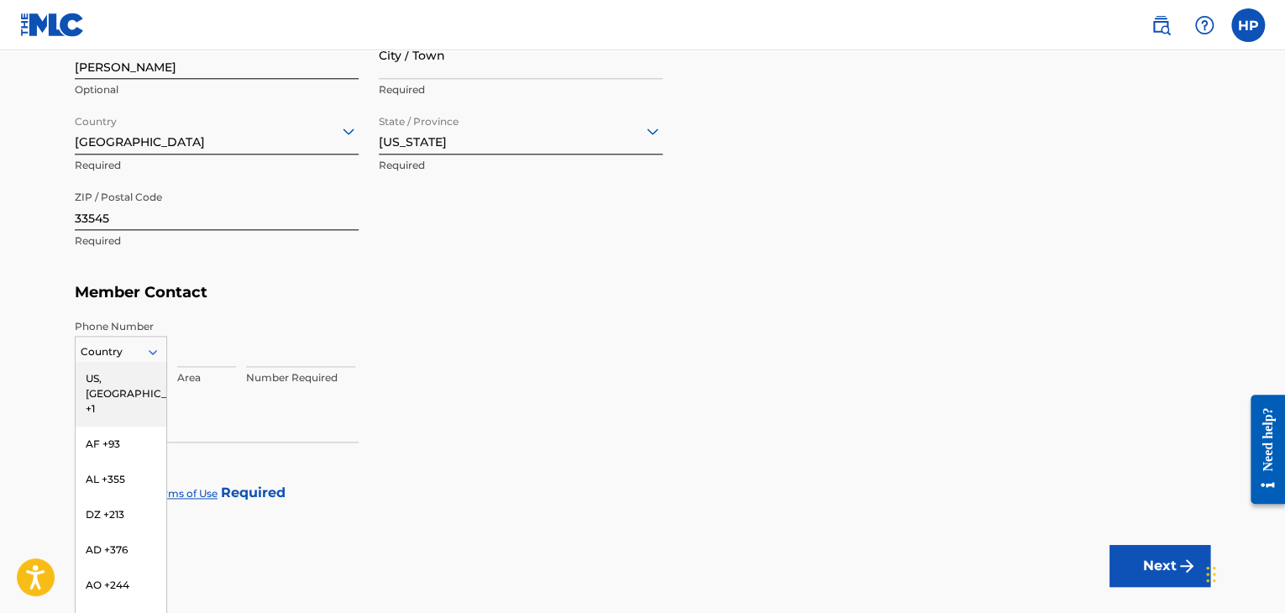
click at [160, 361] on div "216 results available. Use Up and Down to choose options, press Enter to select…" at bounding box center [121, 348] width 92 height 25
click at [135, 378] on div "US, [GEOGRAPHIC_DATA] +1" at bounding box center [121, 394] width 91 height 66
click at [198, 348] on input at bounding box center [206, 343] width 59 height 48
type input "813"
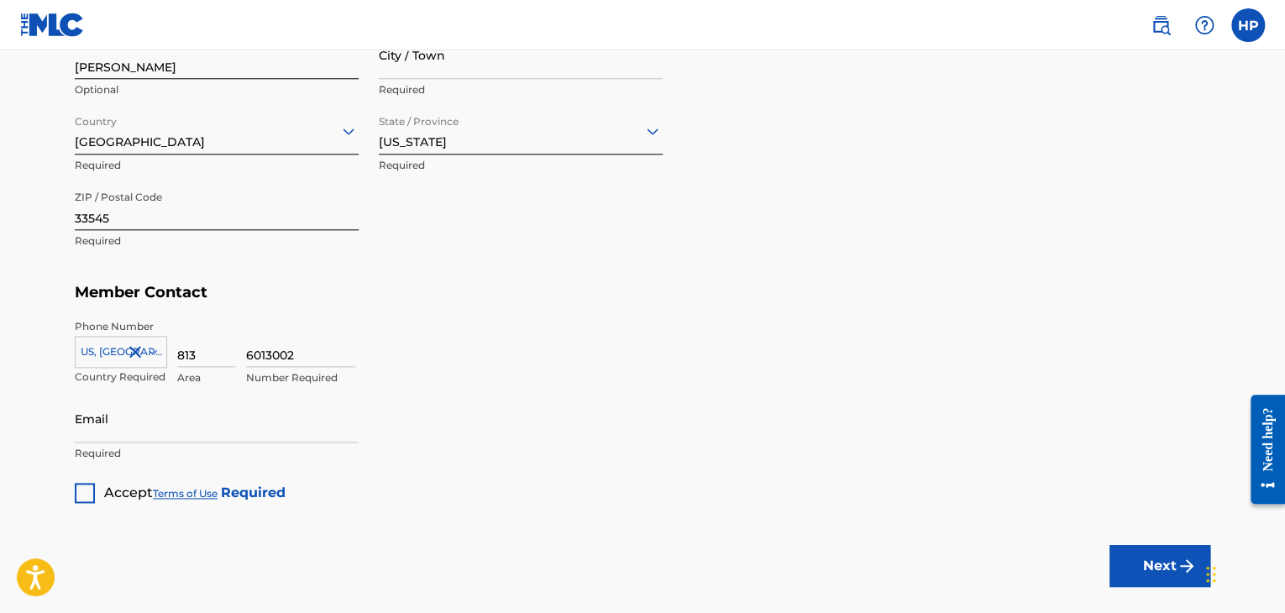
type input "6013002"
click at [195, 414] on input "Email" at bounding box center [217, 419] width 284 height 48
type input "[EMAIL_ADDRESS][DOMAIN_NAME]"
click at [75, 494] on div at bounding box center [85, 493] width 20 height 20
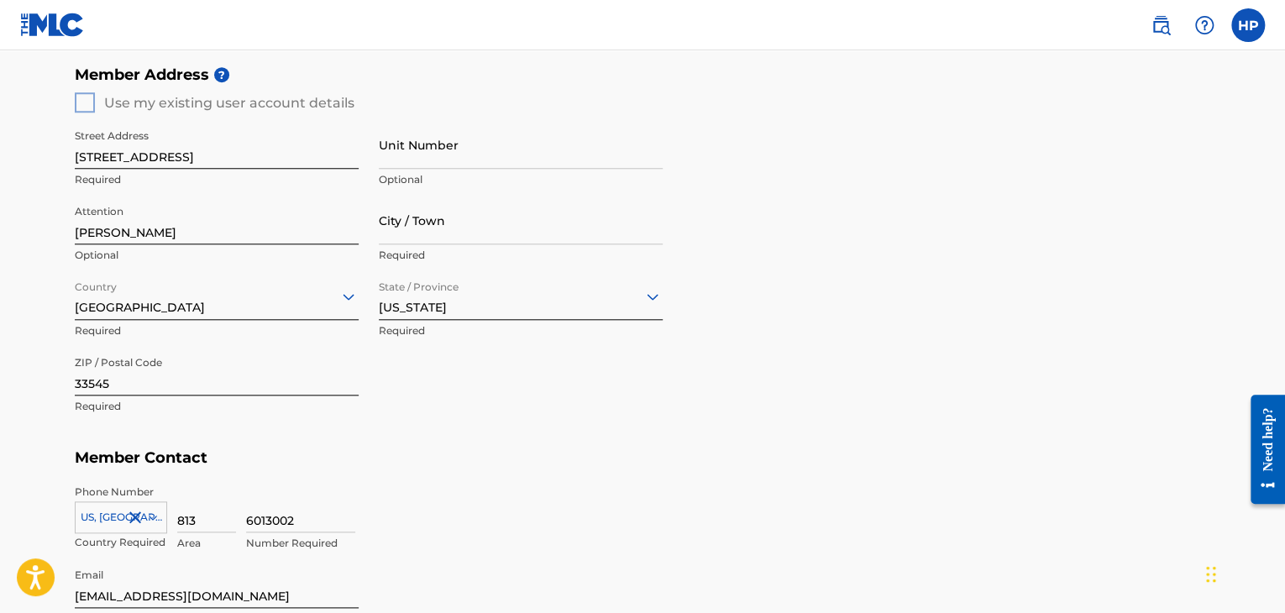
scroll to position [668, 0]
click at [440, 231] on input "City / Town" at bounding box center [521, 221] width 284 height 48
type input "[PERSON_NAME][DEMOGRAPHIC_DATA]"
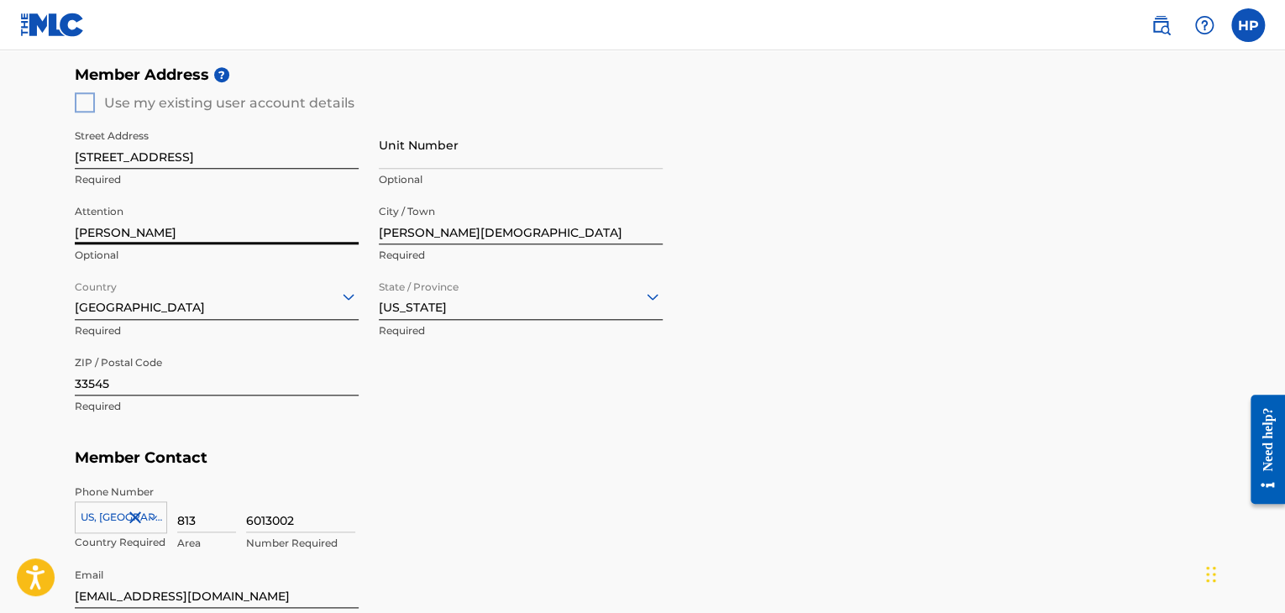
click at [196, 231] on input "[PERSON_NAME]" at bounding box center [217, 221] width 284 height 48
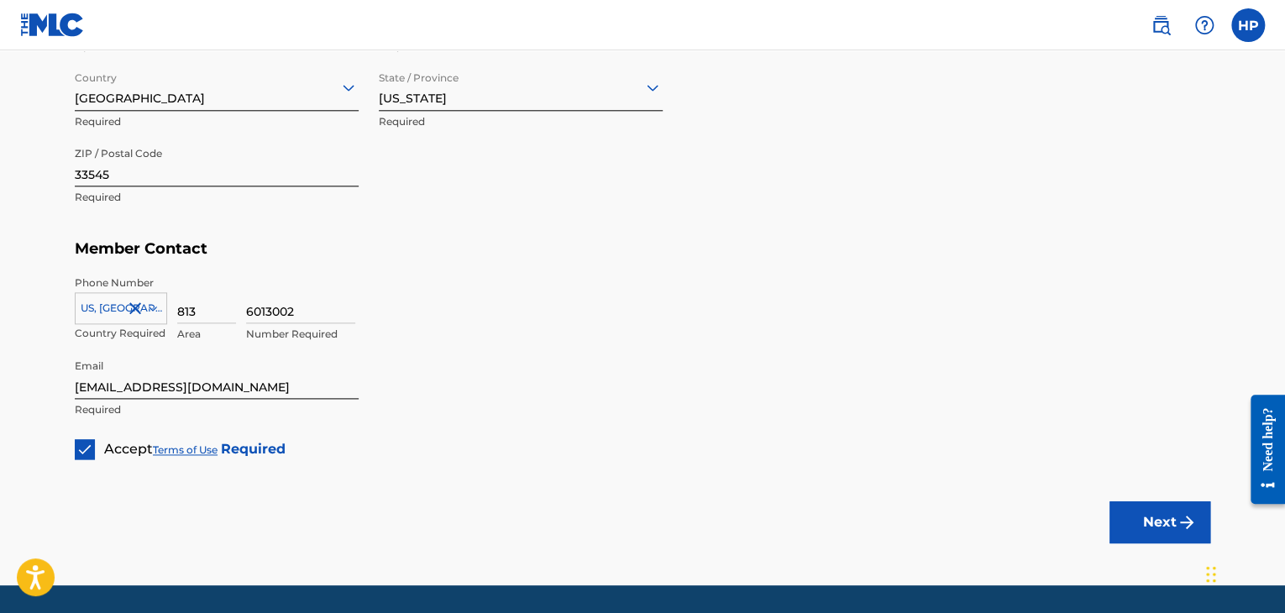
scroll to position [875, 0]
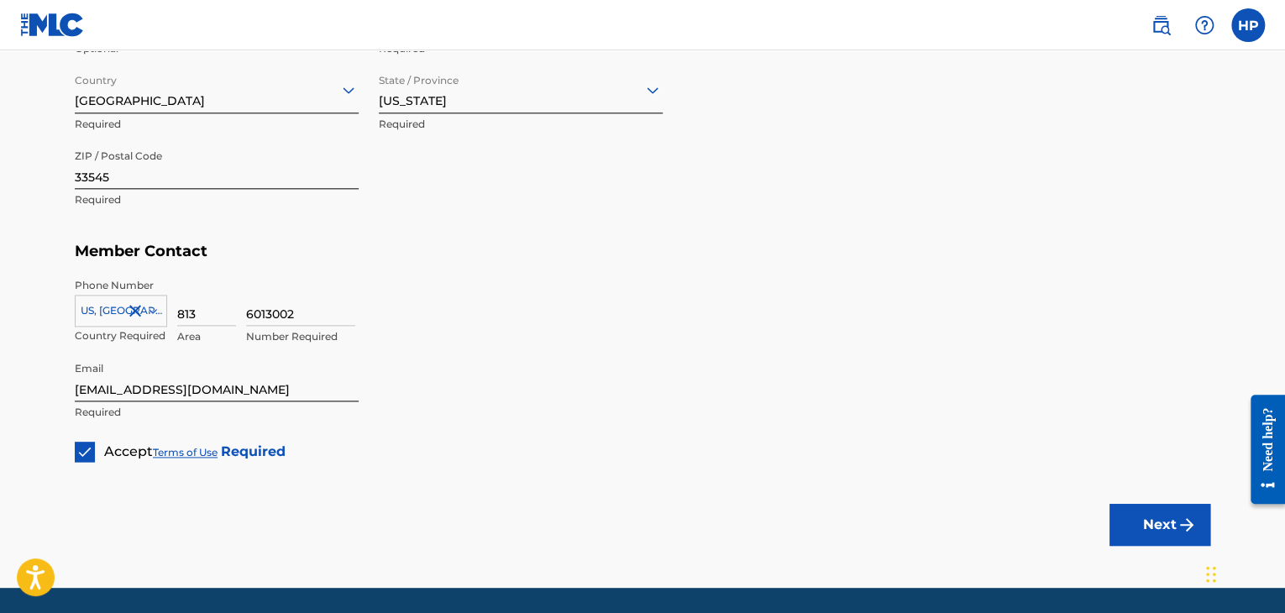
click at [1166, 534] on button "Next" at bounding box center [1159, 525] width 101 height 42
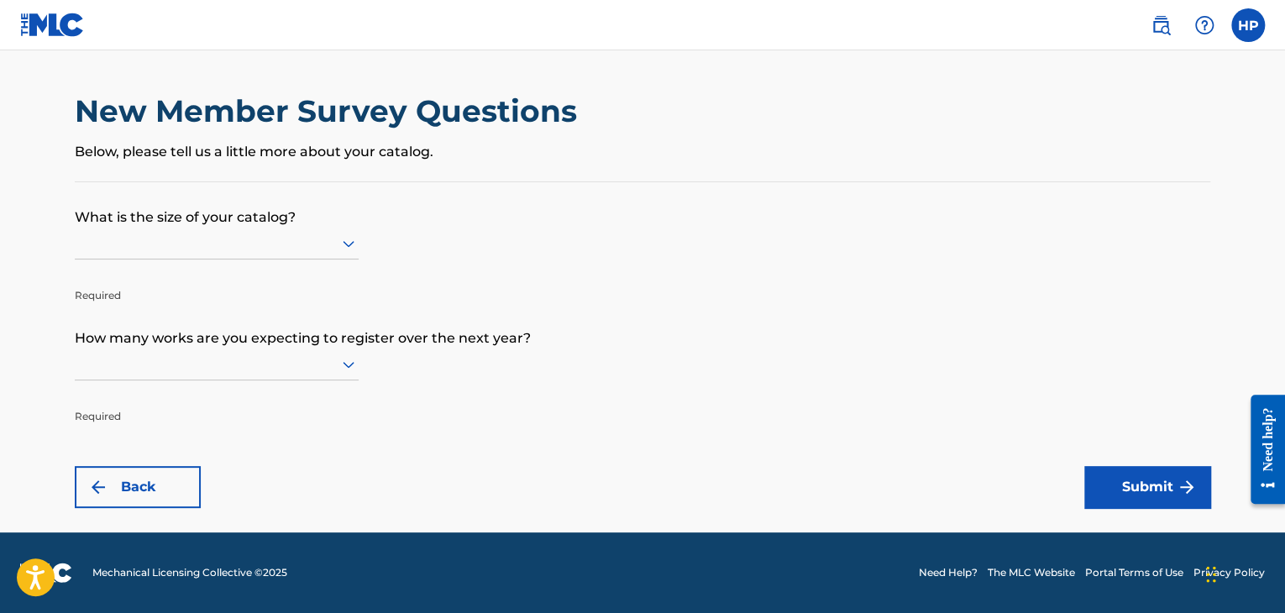
click at [344, 244] on icon at bounding box center [349, 244] width 12 height 7
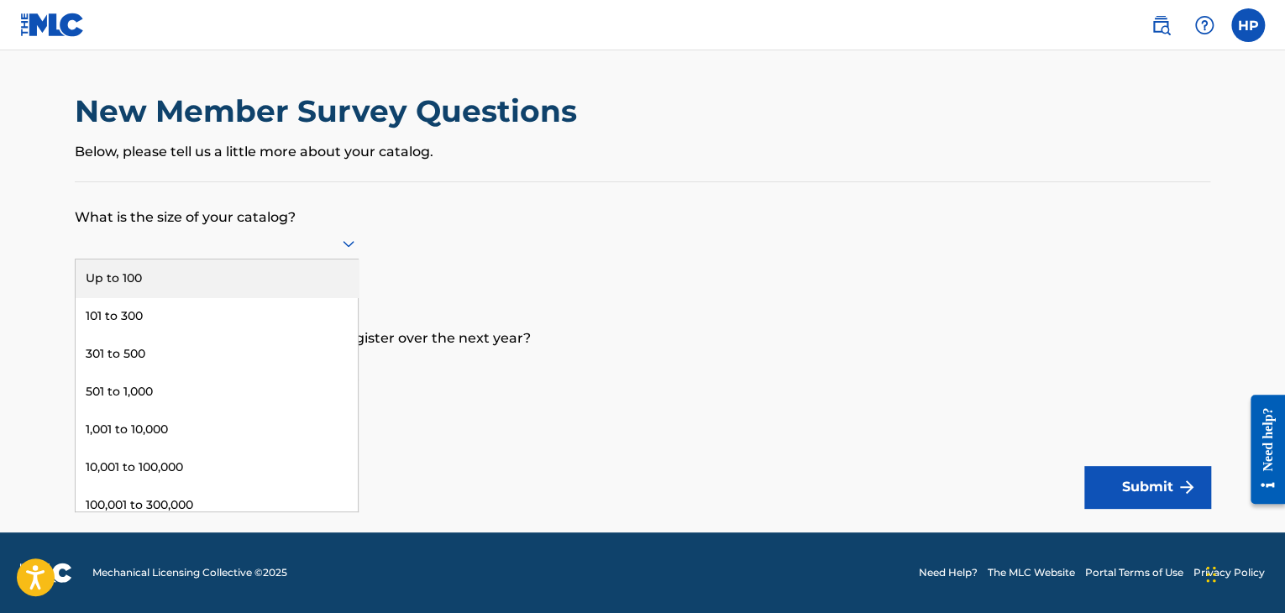
click at [299, 277] on div "Up to 100" at bounding box center [217, 278] width 282 height 38
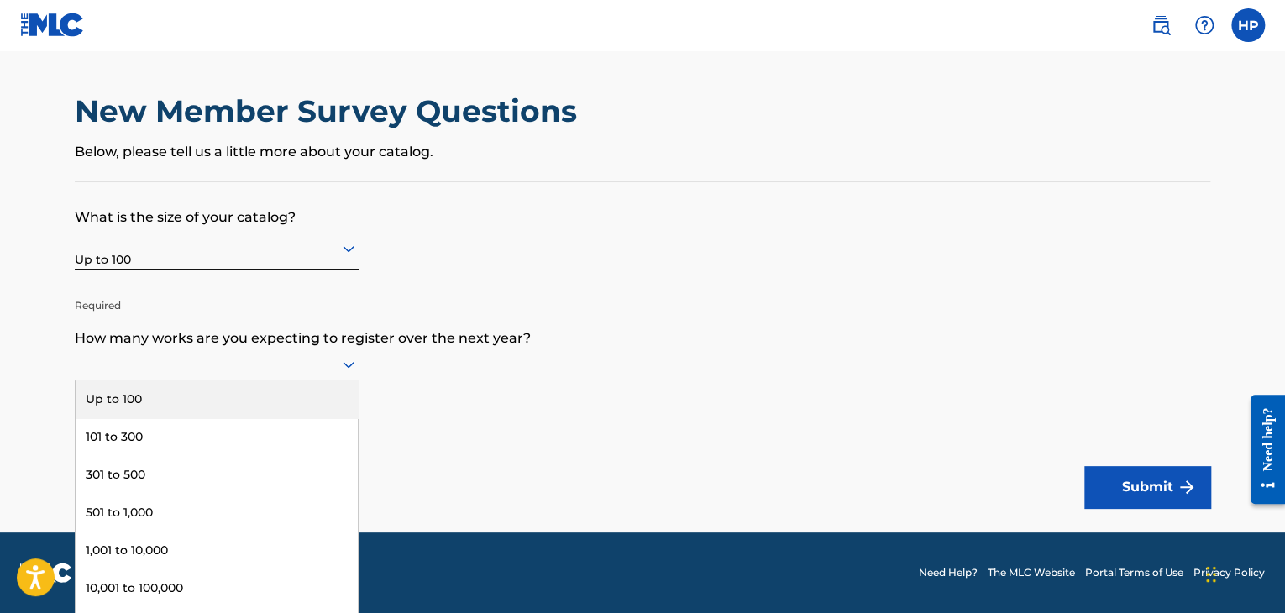
click at [343, 363] on icon at bounding box center [349, 365] width 12 height 7
click at [303, 384] on div "Up to 100" at bounding box center [217, 399] width 282 height 38
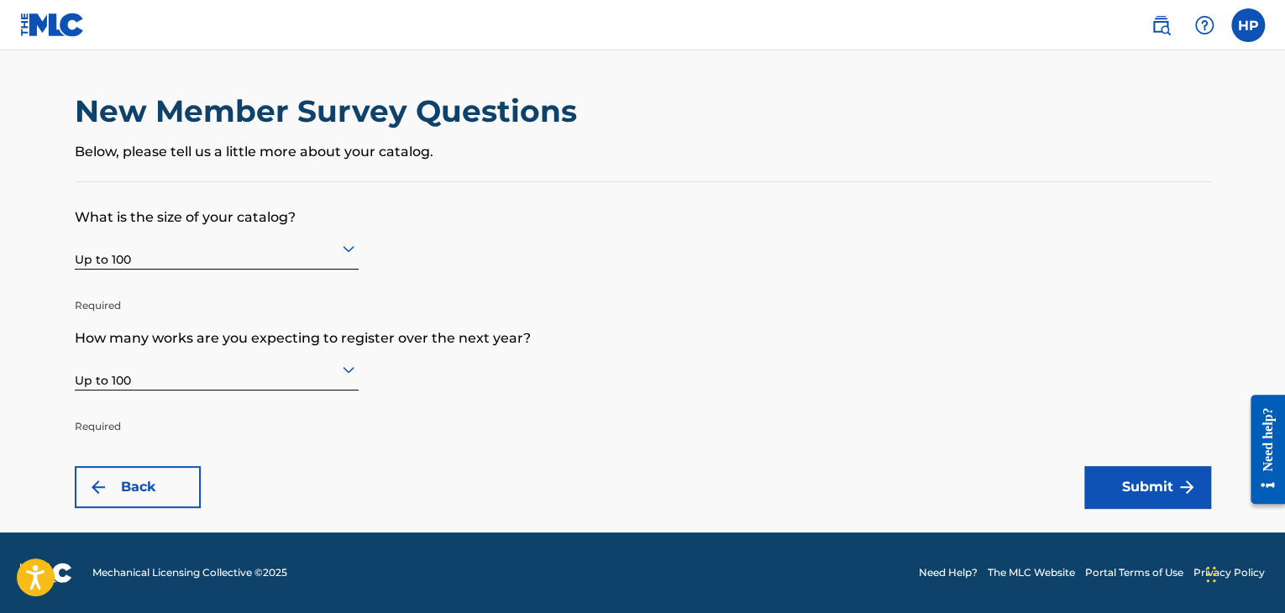
click at [1119, 469] on button "Submit" at bounding box center [1147, 487] width 126 height 42
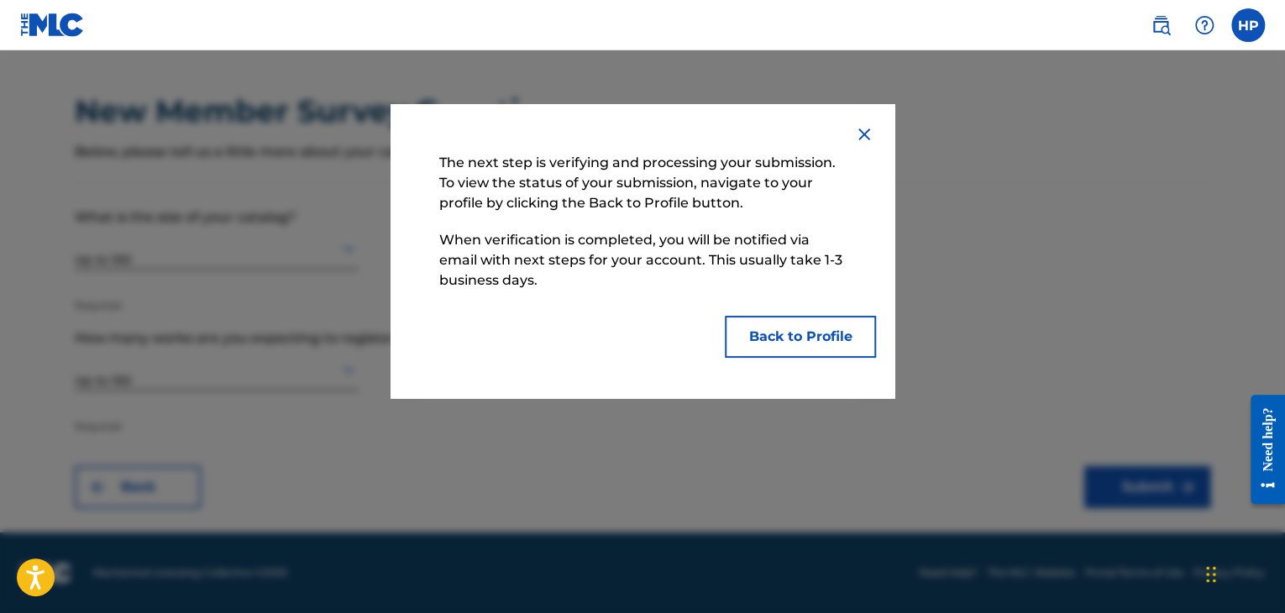
click at [863, 138] on img at bounding box center [864, 134] width 20 height 20
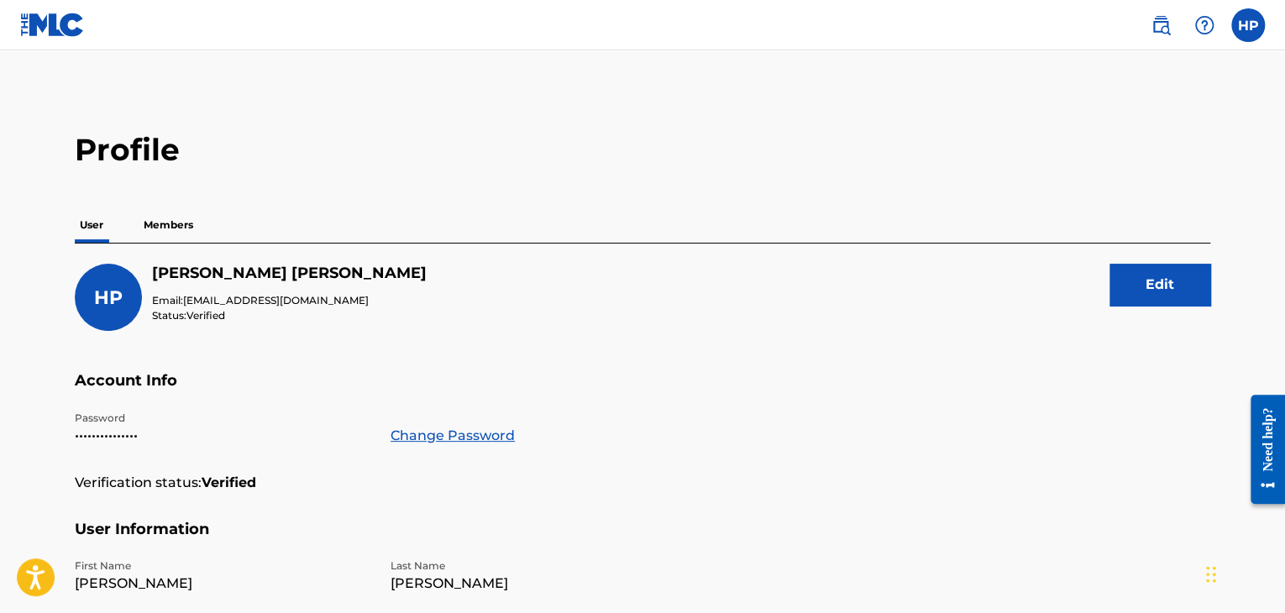
click at [160, 223] on p "Members" at bounding box center [169, 224] width 60 height 35
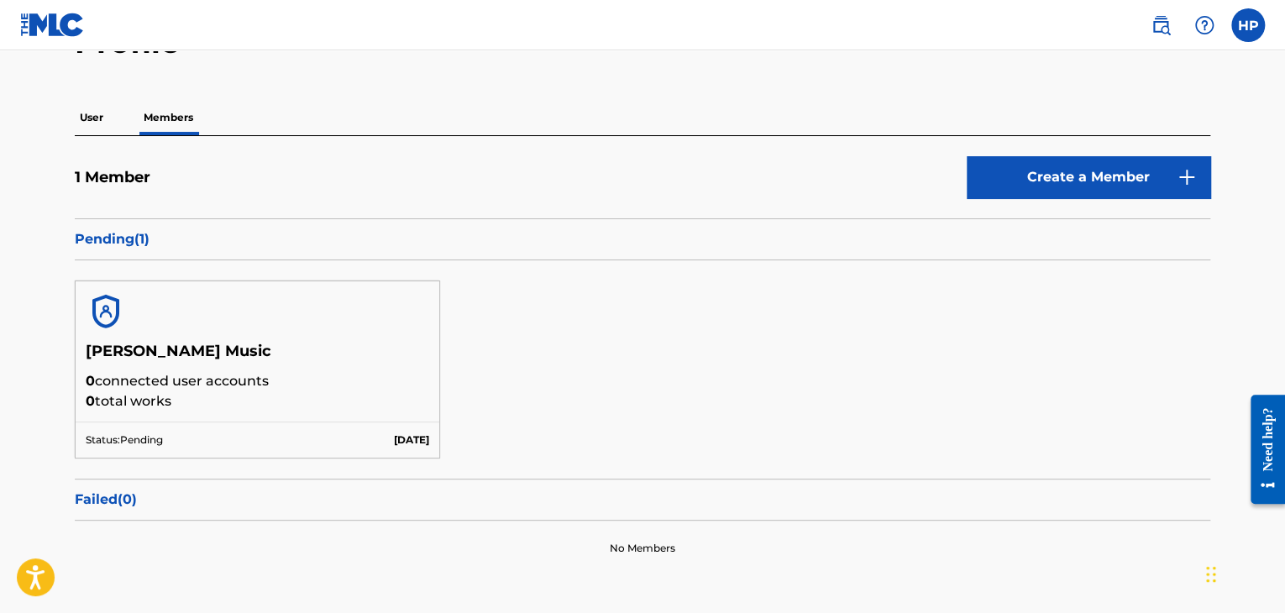
scroll to position [107, 0]
click at [1078, 169] on link "Create a Member" at bounding box center [1089, 178] width 244 height 42
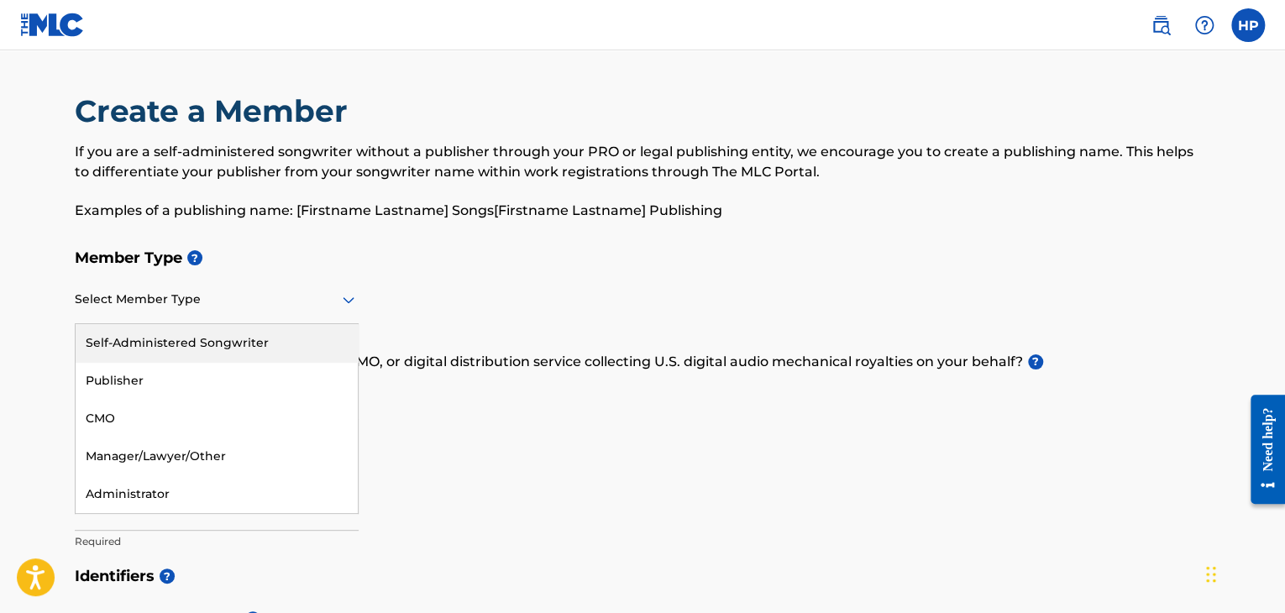
click at [347, 298] on icon at bounding box center [348, 300] width 20 height 20
click at [299, 358] on div "Self-Administered Songwriter" at bounding box center [217, 343] width 282 height 38
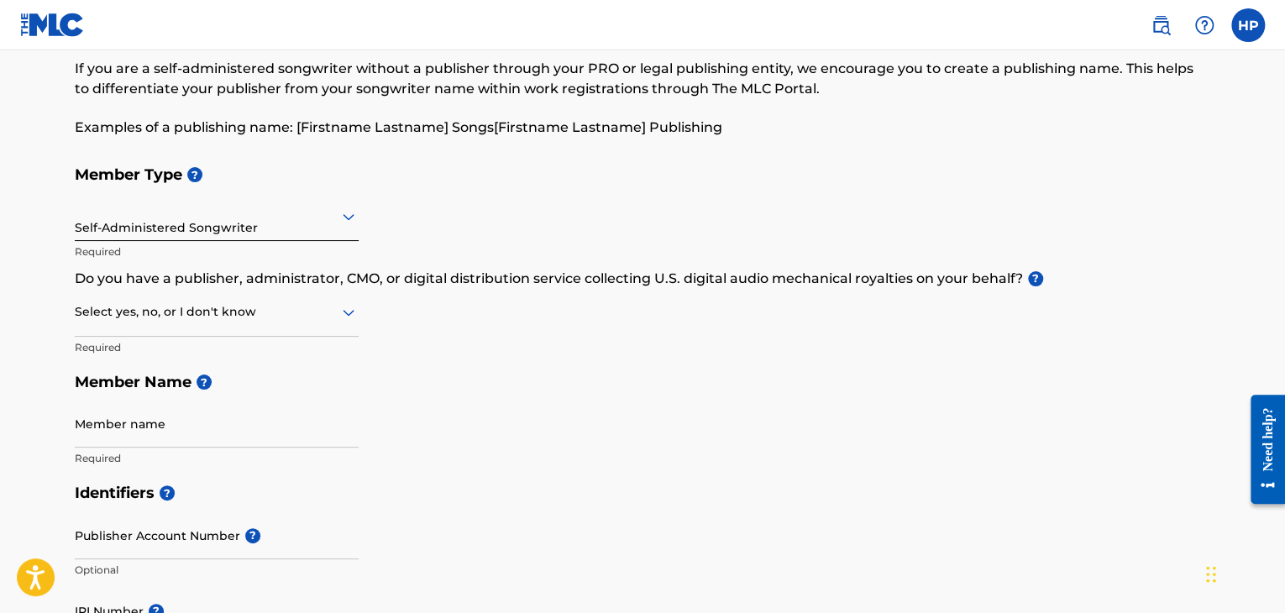
scroll to position [84, 0]
click at [354, 315] on icon at bounding box center [348, 311] width 20 height 20
click at [333, 343] on div "Yes" at bounding box center [217, 355] width 282 height 38
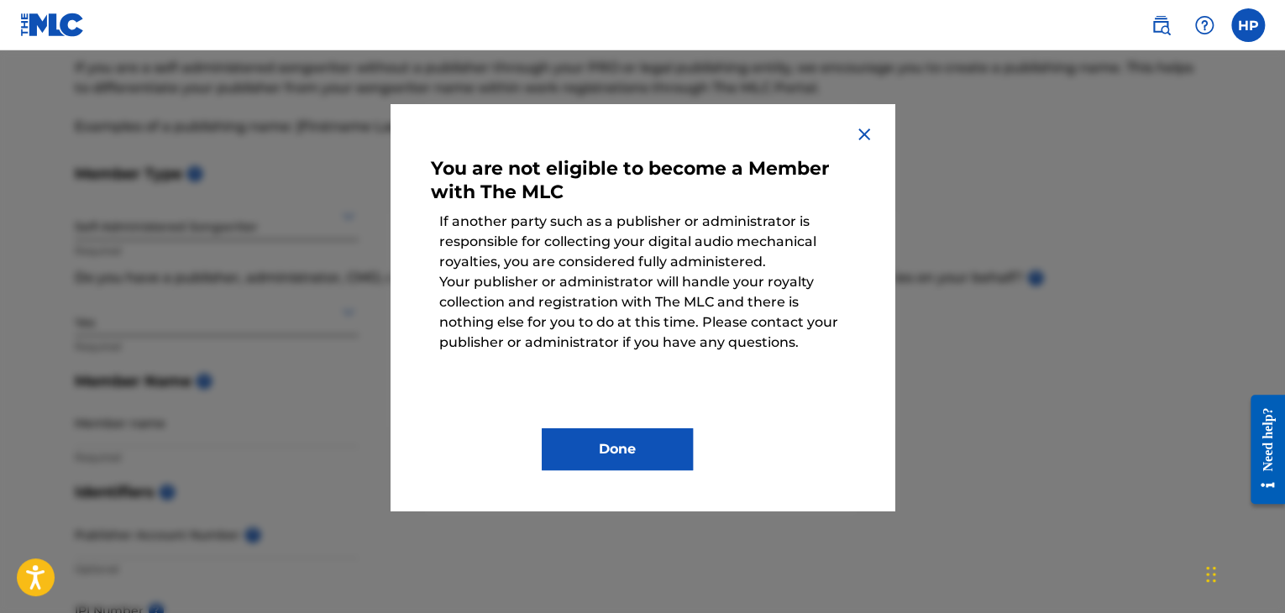
click at [856, 126] on img at bounding box center [864, 134] width 20 height 20
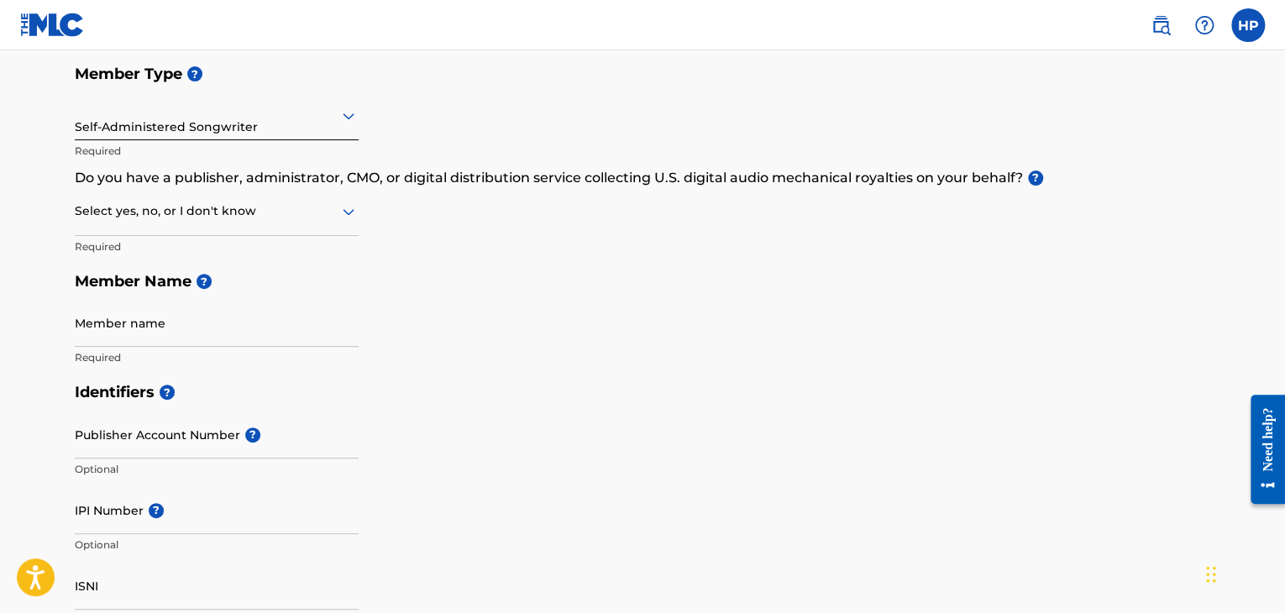
scroll to position [0, 0]
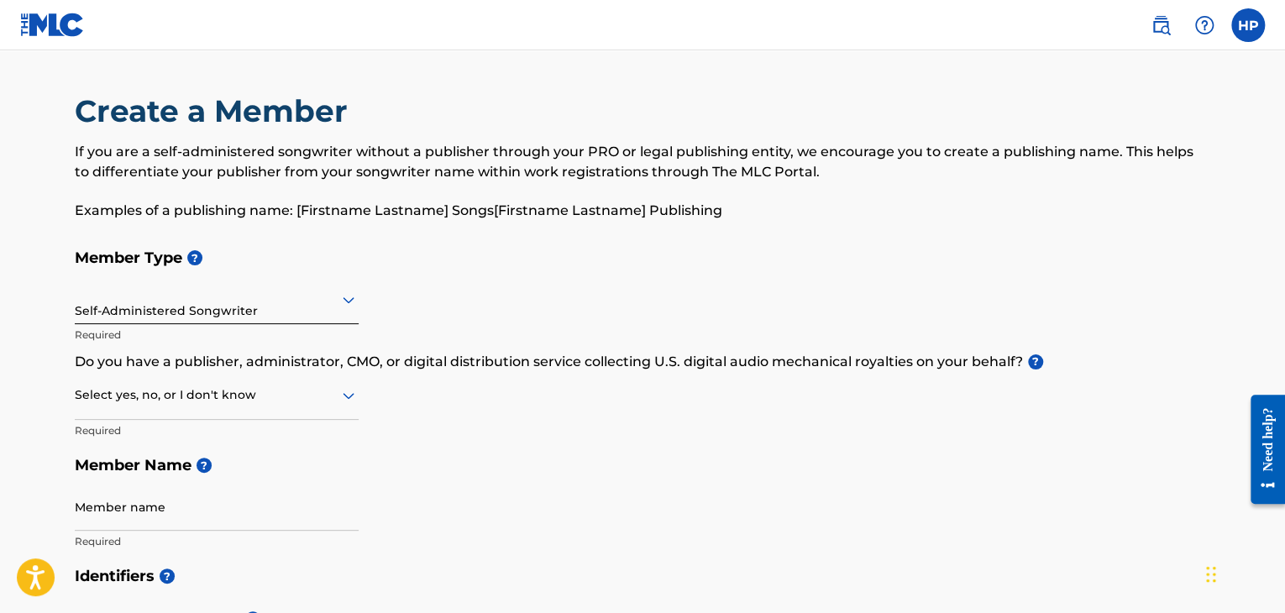
click at [1238, 28] on label at bounding box center [1248, 25] width 34 height 34
click at [1248, 25] on input "HP [PERSON_NAME] [EMAIL_ADDRESS][DOMAIN_NAME] Notification Preferences Profile …" at bounding box center [1248, 25] width 0 height 0
click at [59, 34] on img at bounding box center [52, 25] width 65 height 24
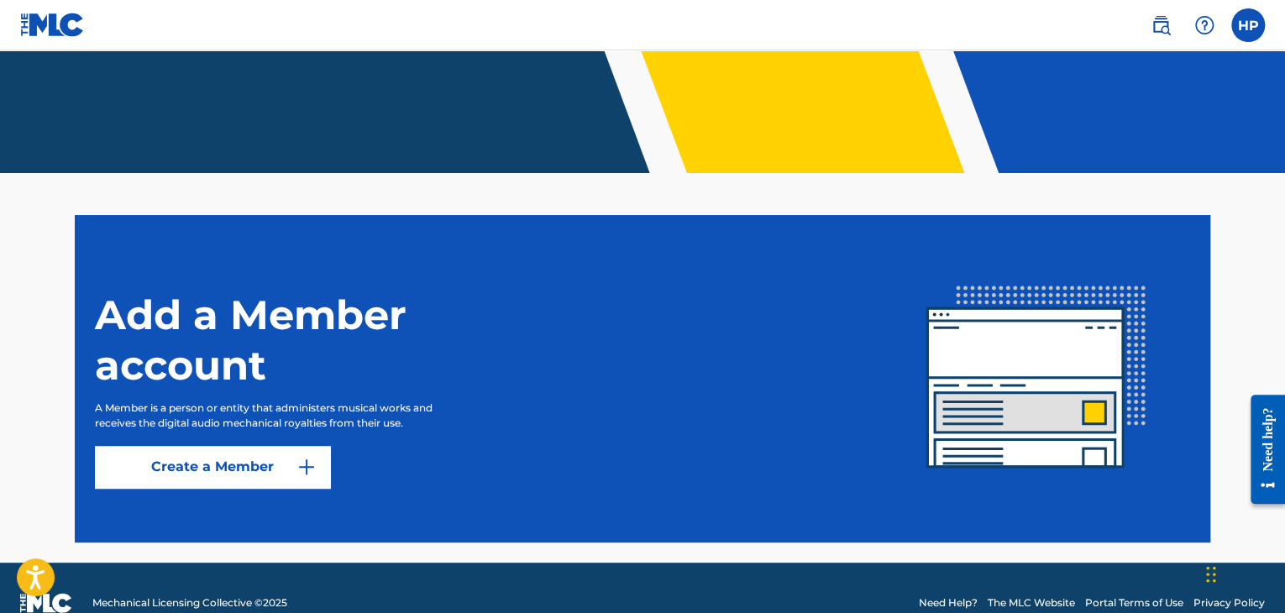
scroll to position [349, 0]
